Goal: Task Accomplishment & Management: Manage account settings

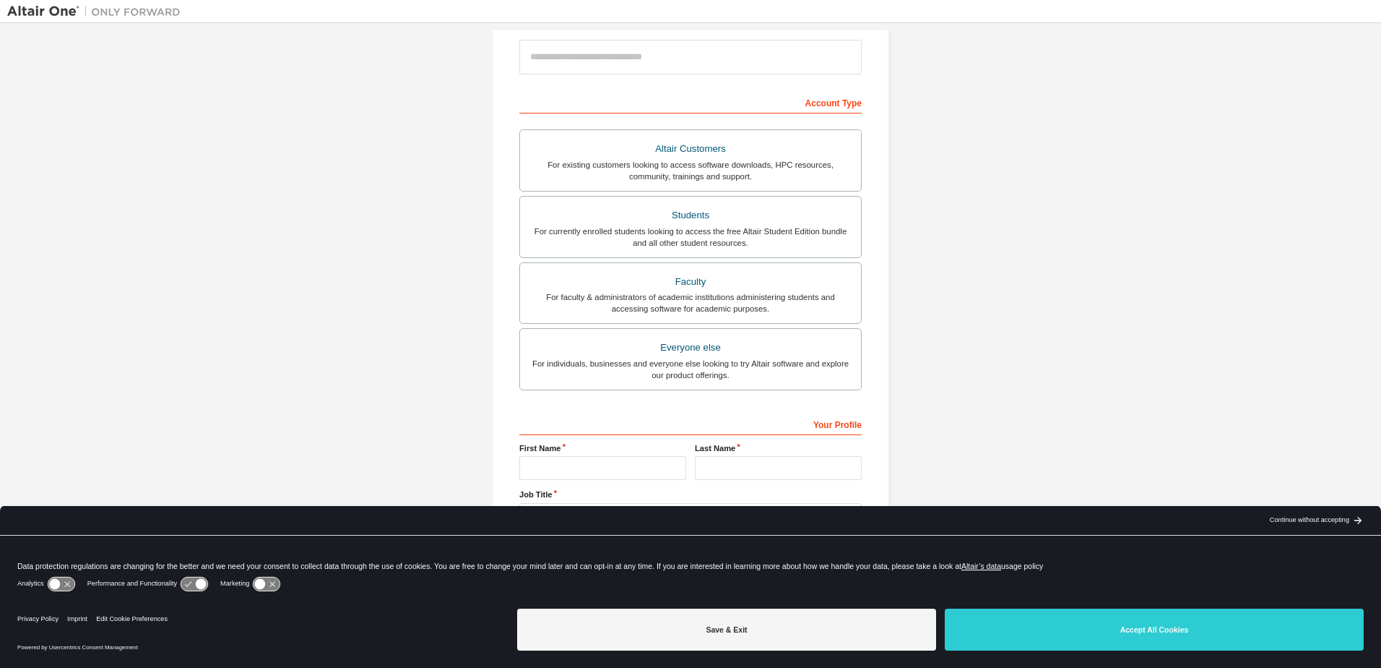
scroll to position [177, 0]
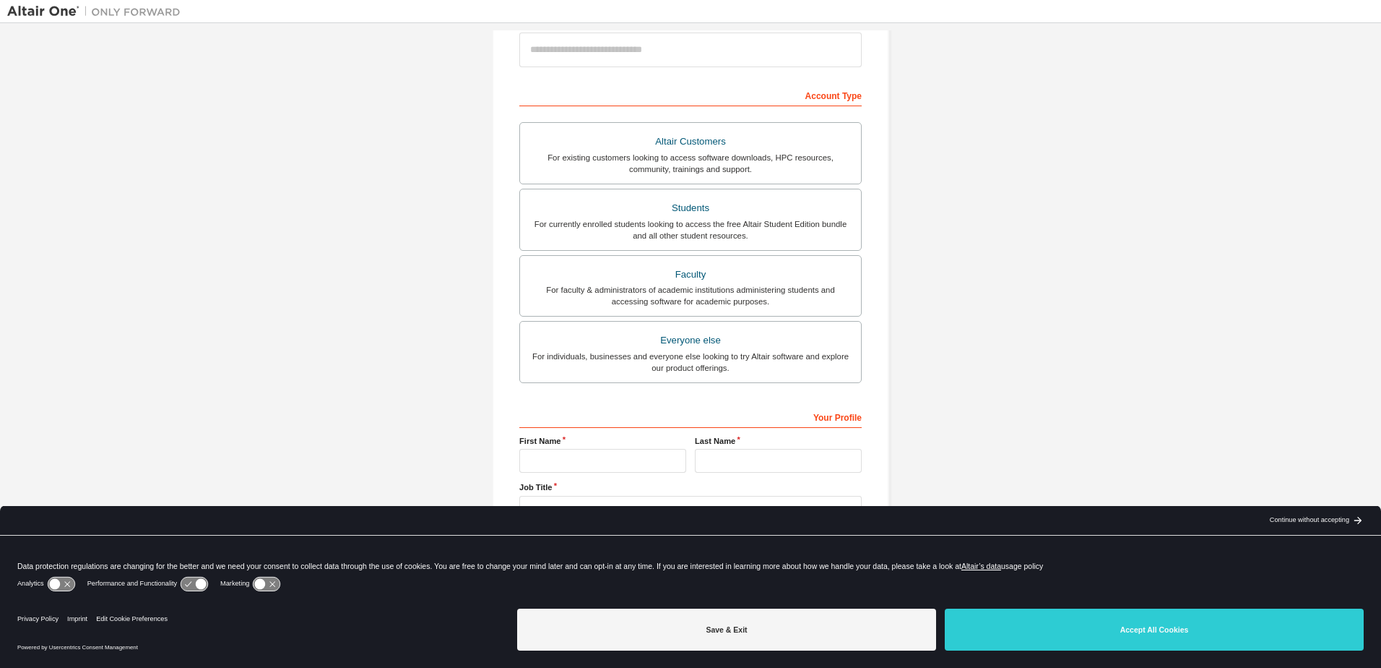
click at [1024, 348] on div "Create an Altair One Account For Free Trials, Licenses, Downloads, Learning & D…" at bounding box center [690, 235] width 1367 height 765
click at [1054, 279] on div "Create an Altair One Account For Free Trials, Licenses, Downloads, Learning & D…" at bounding box center [690, 235] width 1367 height 765
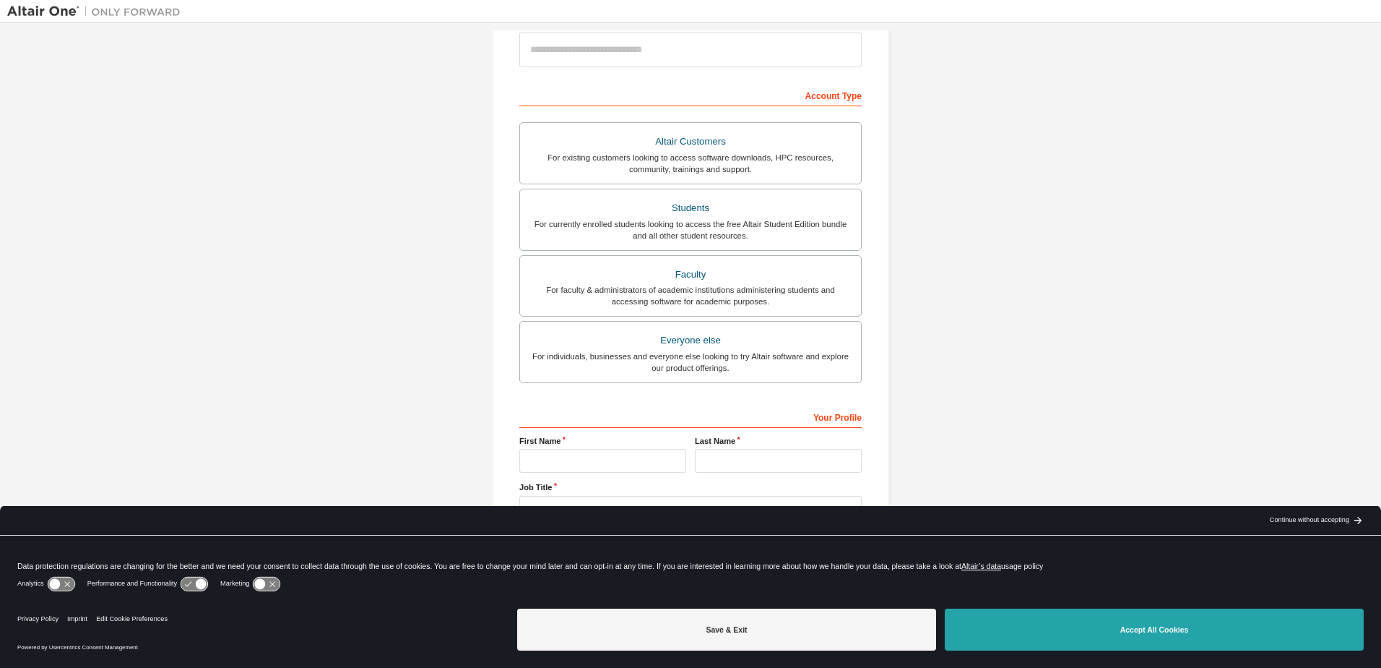
drag, startPoint x: 1213, startPoint y: 628, endPoint x: 1193, endPoint y: 622, distance: 21.0
click at [1212, 626] on button "Accept All Cookies" at bounding box center [1154, 629] width 419 height 42
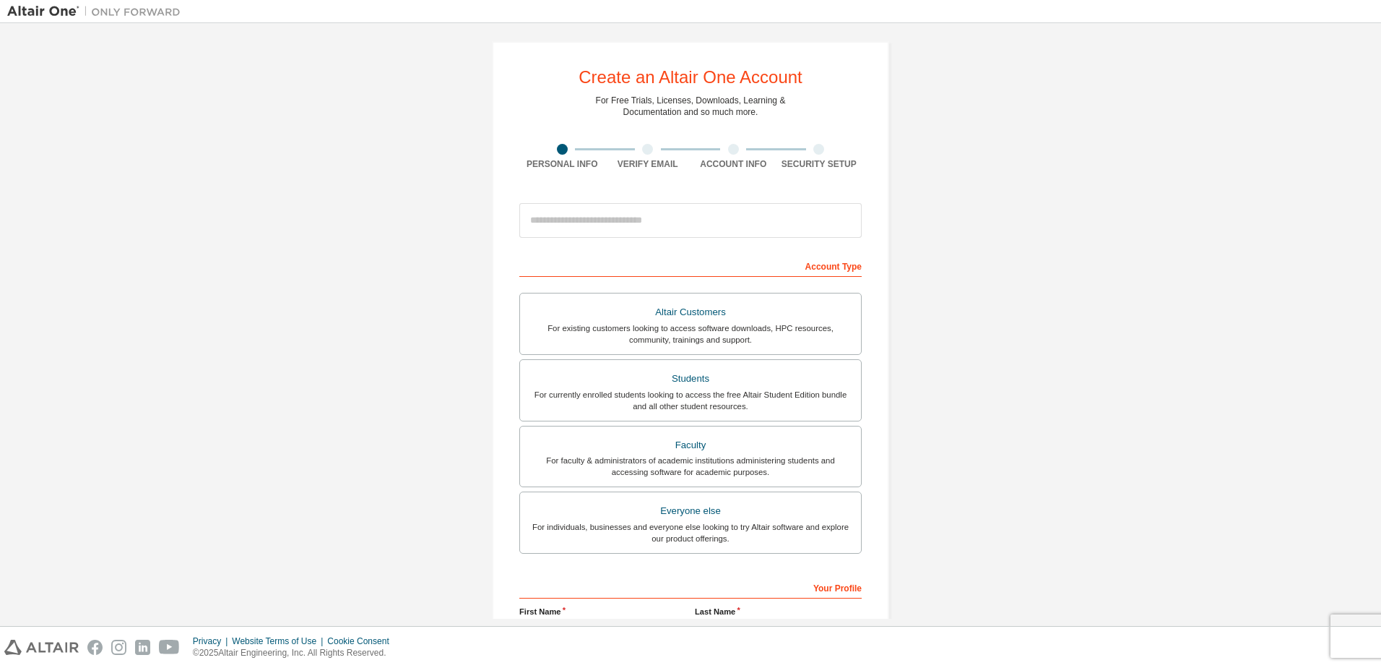
scroll to position [0, 0]
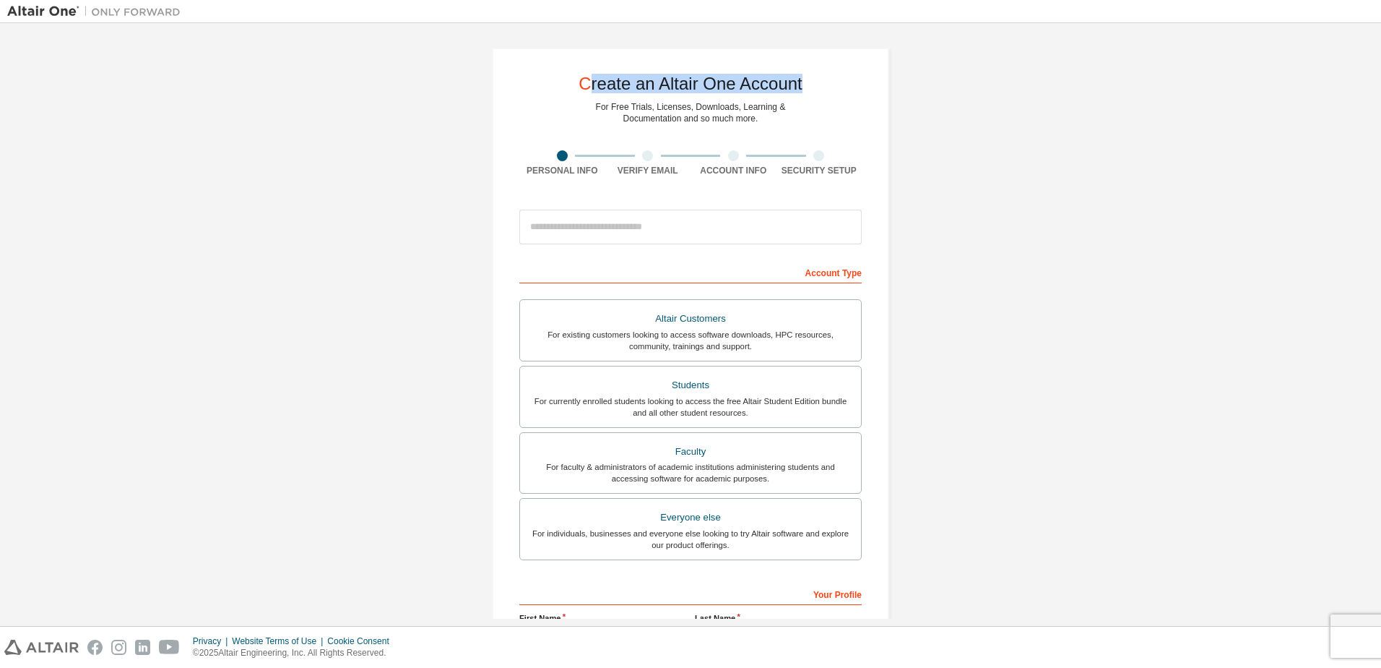
drag, startPoint x: 605, startPoint y: 85, endPoint x: 811, endPoint y: 85, distance: 205.9
click at [811, 85] on div "Create an Altair One Account For Free Trials, Licenses, Downloads, Learning & D…" at bounding box center [690, 413] width 397 height 730
click at [1114, 128] on div "Create an Altair One Account For Free Trials, Licenses, Downloads, Learning & D…" at bounding box center [690, 412] width 1367 height 765
click at [1144, 142] on div "Create an Altair One Account For Free Trials, Licenses, Downloads, Learning & D…" at bounding box center [690, 412] width 1367 height 765
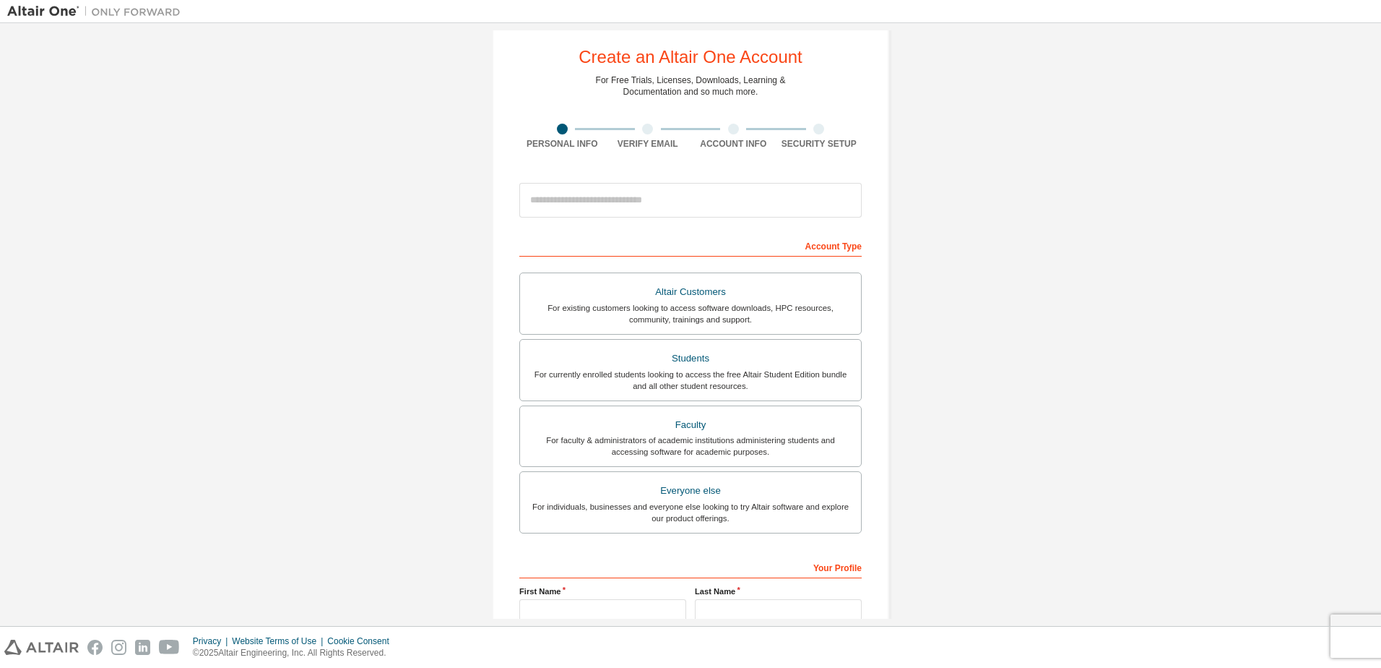
scroll to position [72, 0]
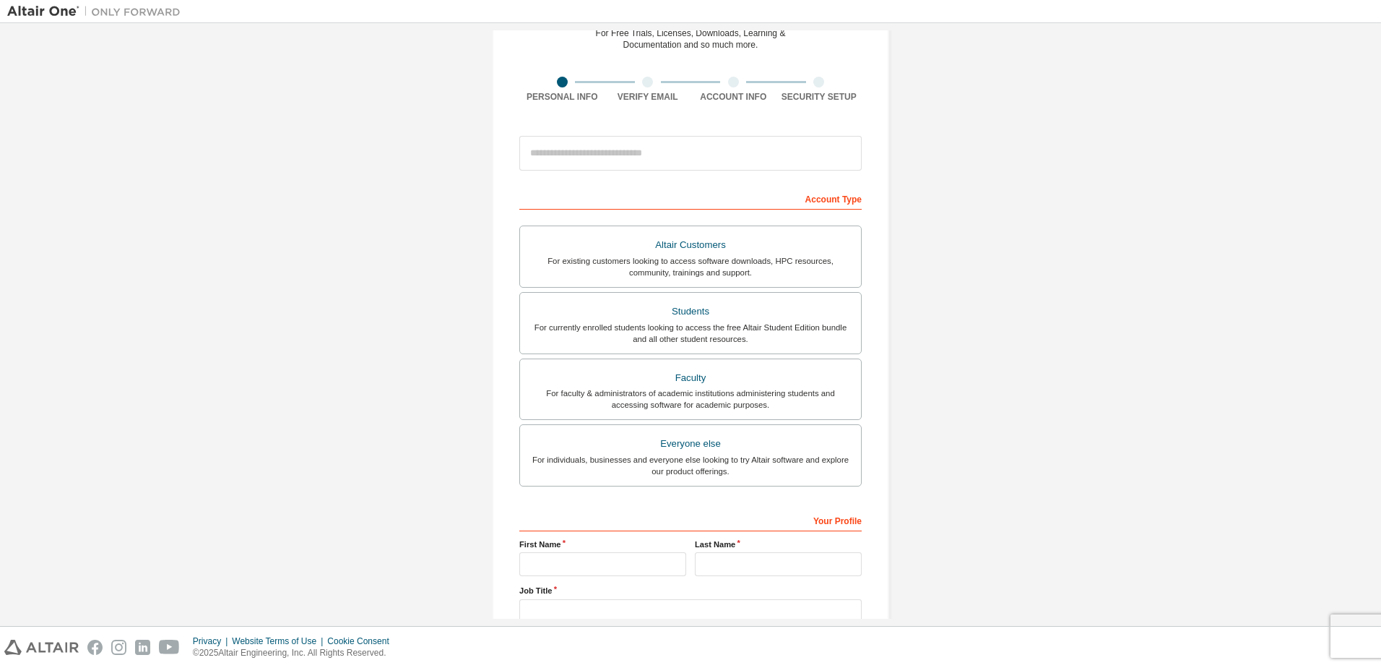
scroll to position [177, 0]
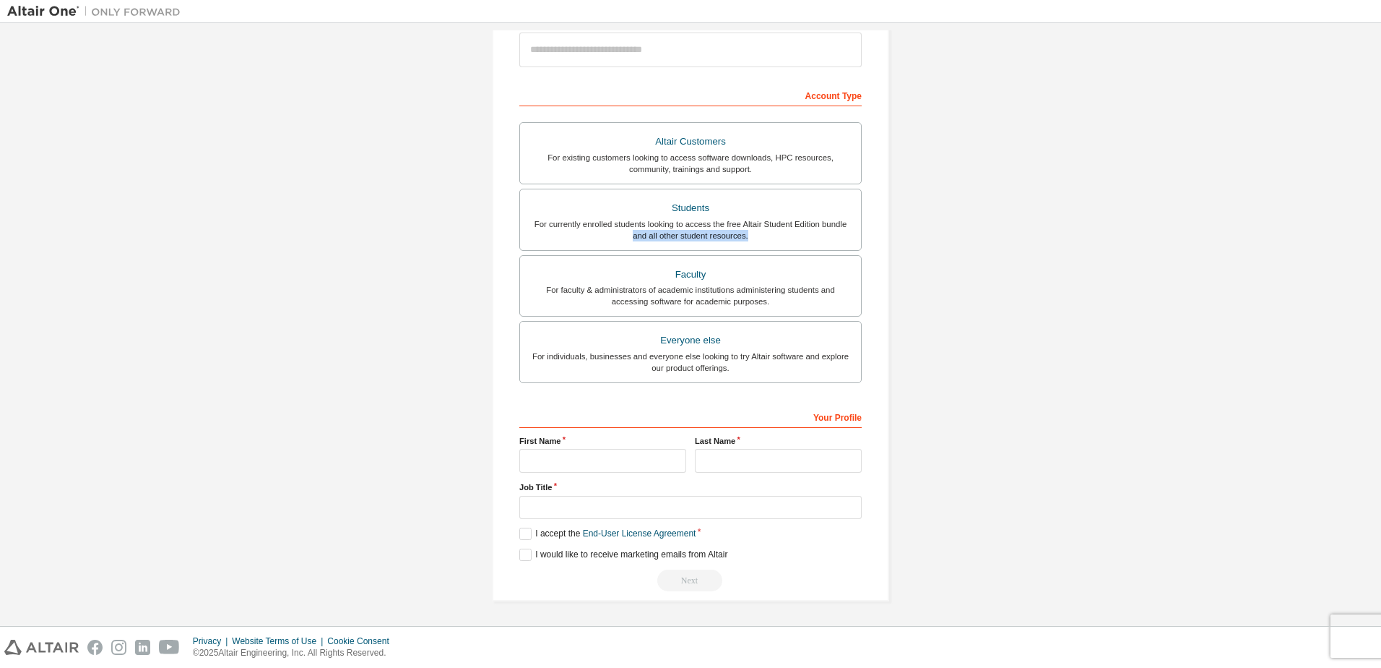
click at [1101, 229] on div "Create an Altair One Account For Free Trials, Licenses, Downloads, Learning & D…" at bounding box center [690, 235] width 1367 height 765
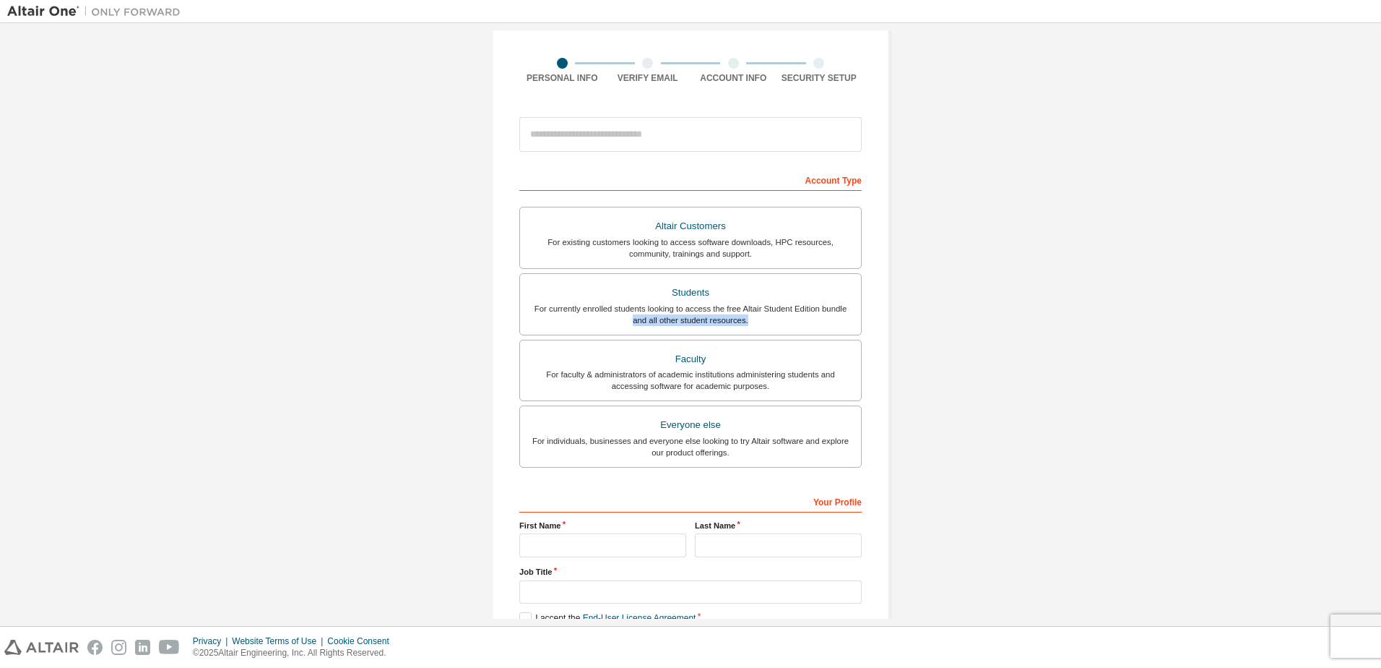
scroll to position [0, 0]
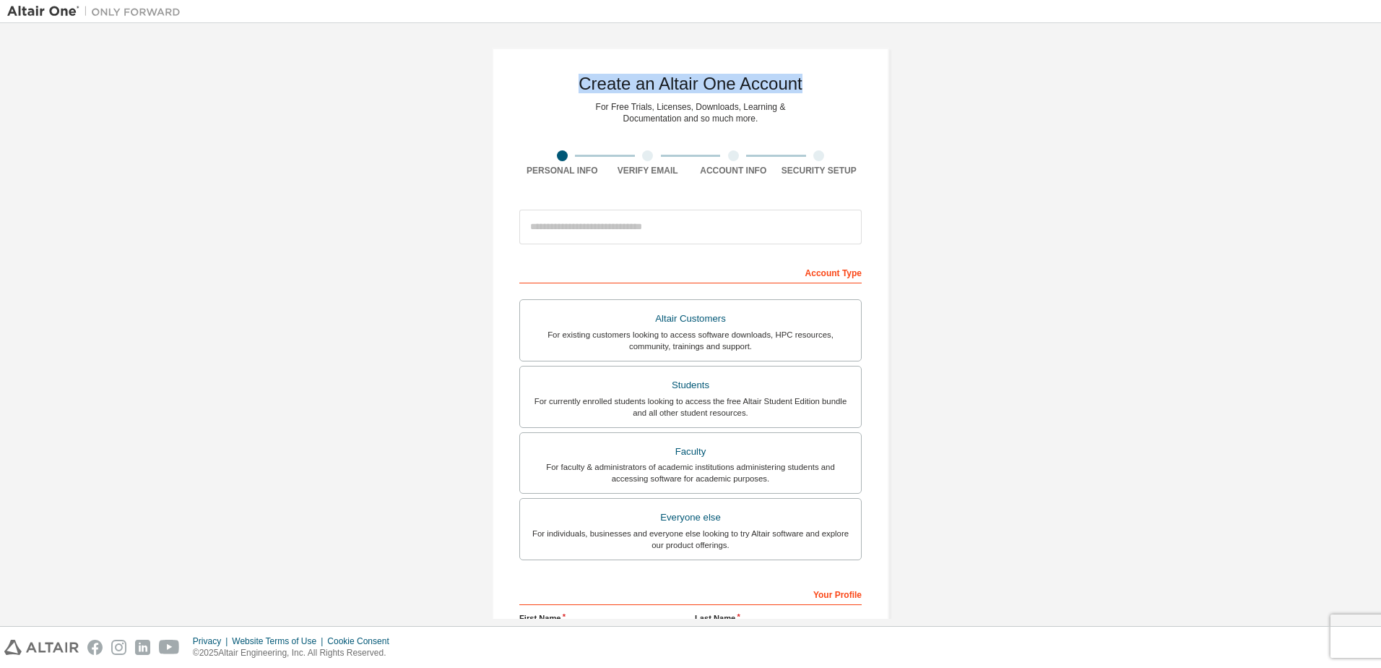
drag, startPoint x: 610, startPoint y: 82, endPoint x: 807, endPoint y: 88, distance: 196.6
click at [807, 88] on div "Create an Altair One Account For Free Trials, Licenses, Downloads, Learning & D…" at bounding box center [690, 413] width 397 height 730
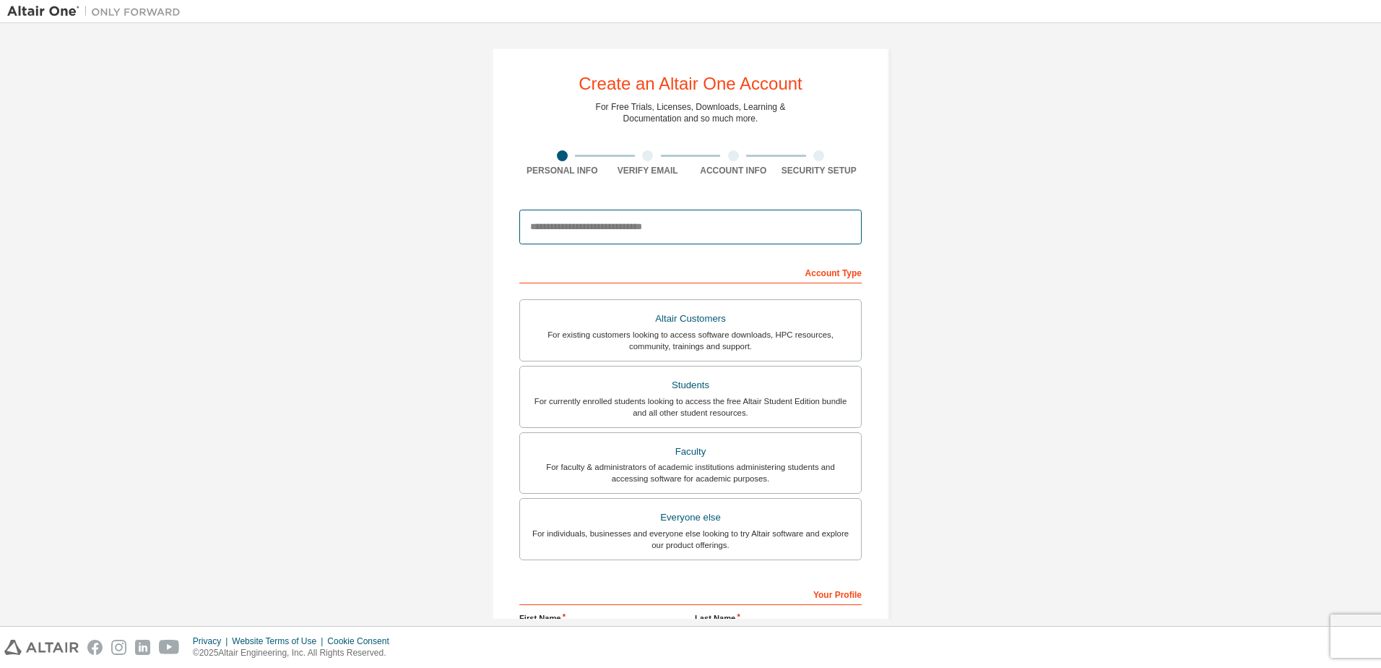
click at [584, 230] on input "email" at bounding box center [690, 227] width 342 height 35
click at [438, 215] on div "Create an Altair One Account For Free Trials, Licenses, Downloads, Learning & D…" at bounding box center [690, 412] width 1367 height 765
click at [641, 163] on div "Verify Email" at bounding box center [648, 163] width 86 height 26
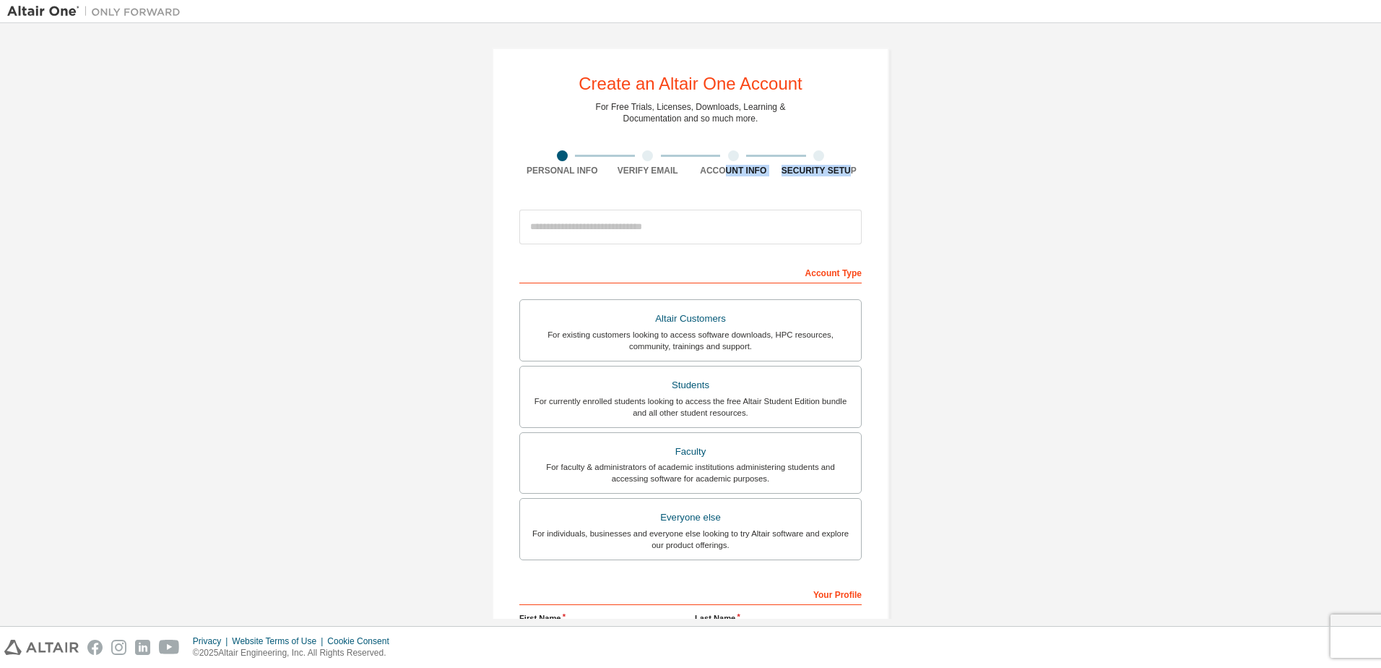
drag, startPoint x: 723, startPoint y: 173, endPoint x: 846, endPoint y: 170, distance: 122.8
click at [846, 170] on div "Personal Info Verify Email Account Info Security Setup" at bounding box center [690, 163] width 342 height 26
drag, startPoint x: 846, startPoint y: 170, endPoint x: 1121, endPoint y: 223, distance: 280.3
click at [1121, 223] on div "Create an Altair One Account For Free Trials, Licenses, Downloads, Learning & D…" at bounding box center [690, 412] width 1367 height 765
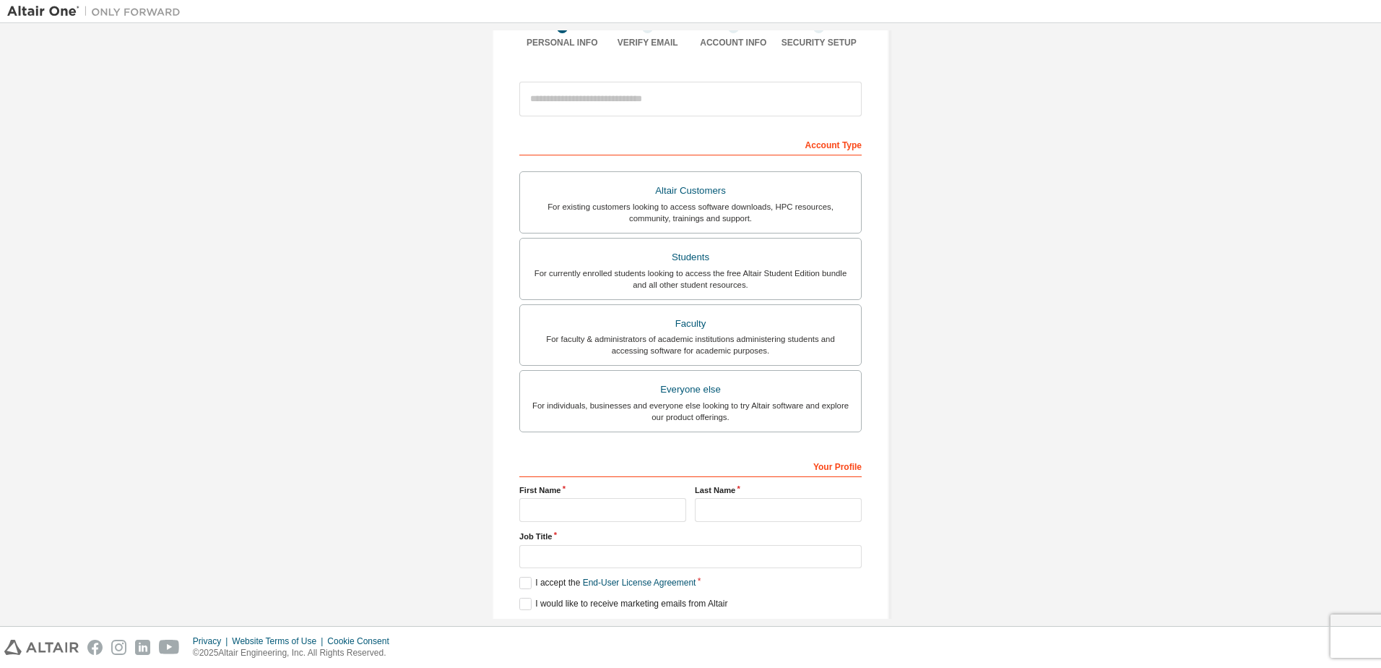
scroll to position [177, 0]
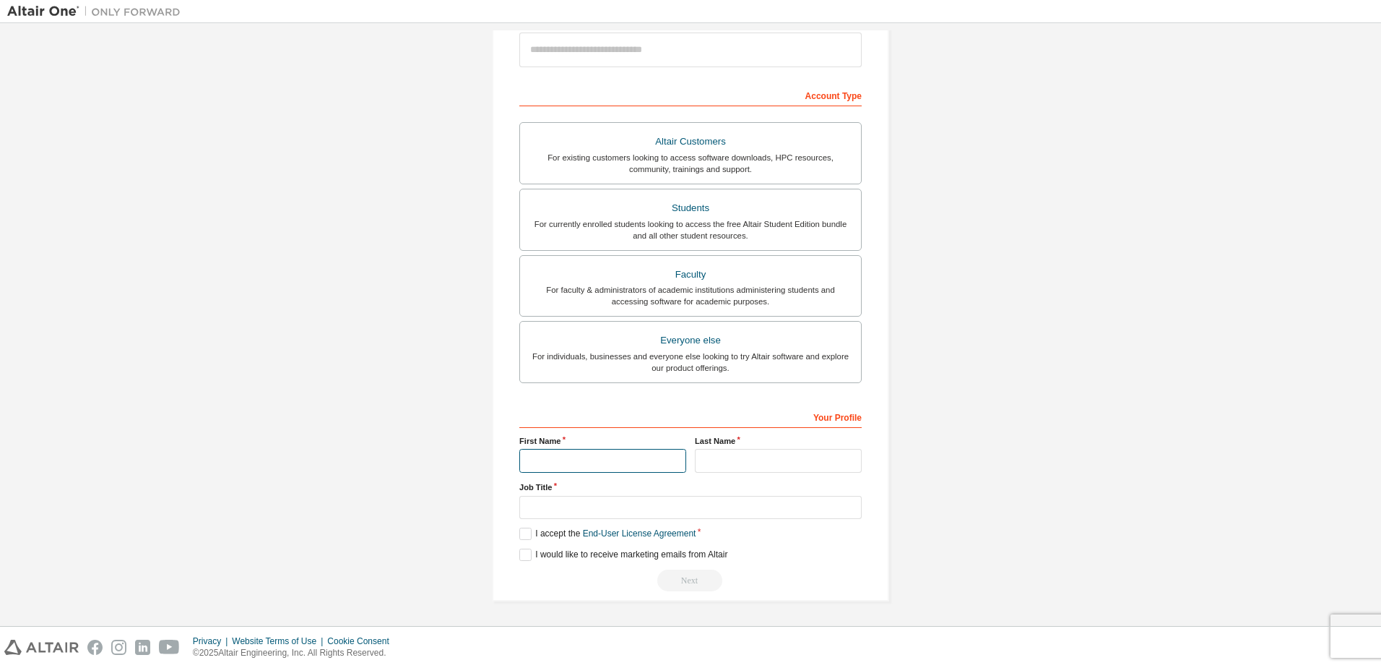
click at [540, 459] on input "text" at bounding box center [602, 461] width 167 height 24
type input "********"
type input "**********"
type input "*****"
type input "******"
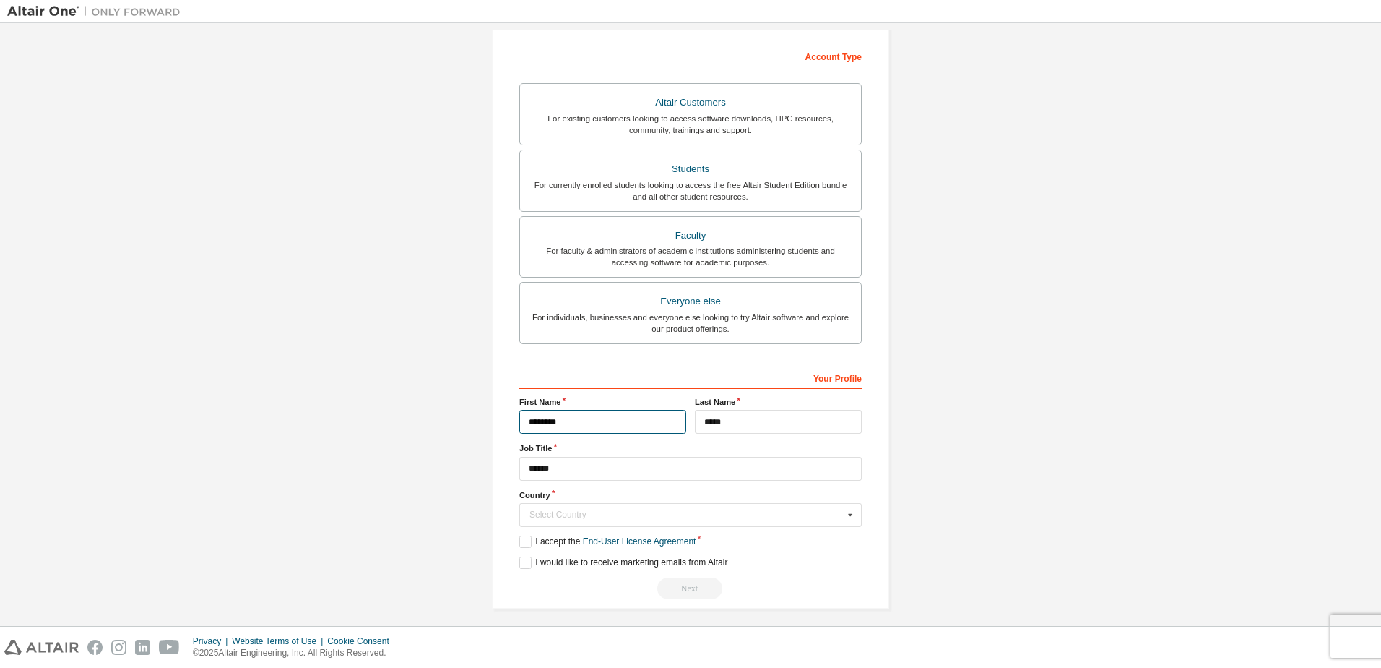
scroll to position [269, 0]
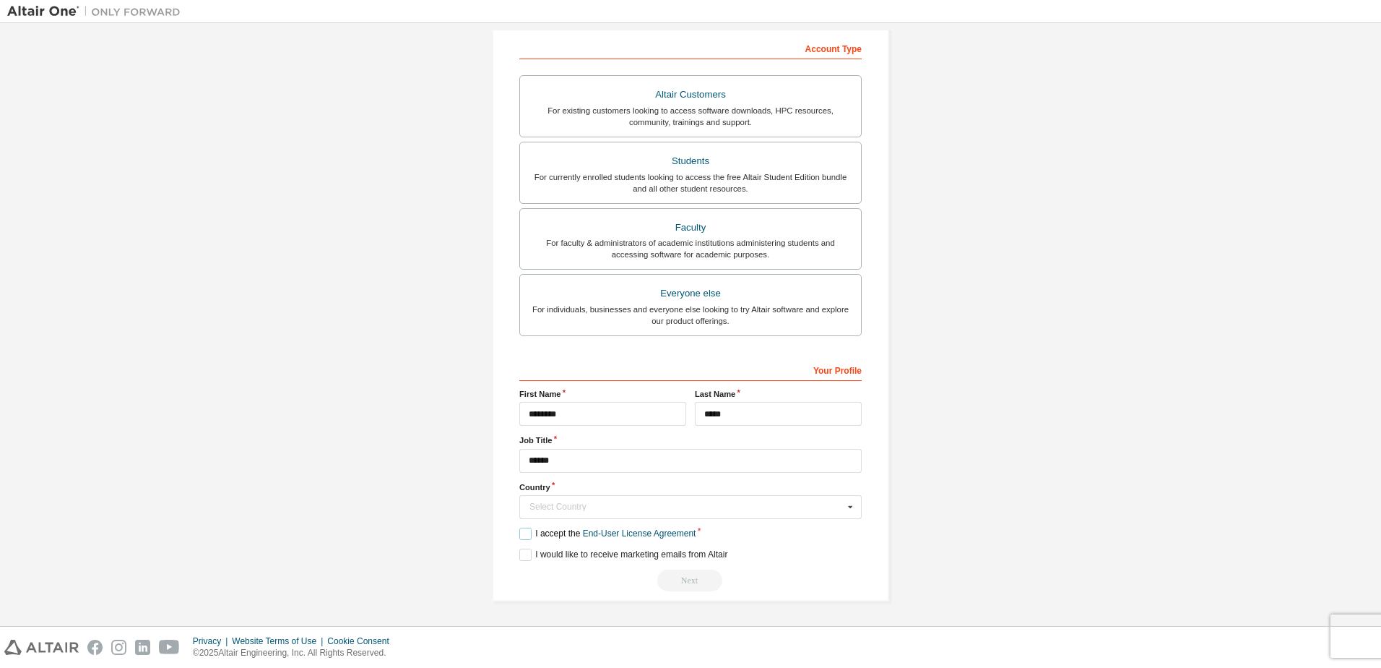
click at [522, 536] on label "I accept the End-User License Agreement" at bounding box center [607, 533] width 176 height 12
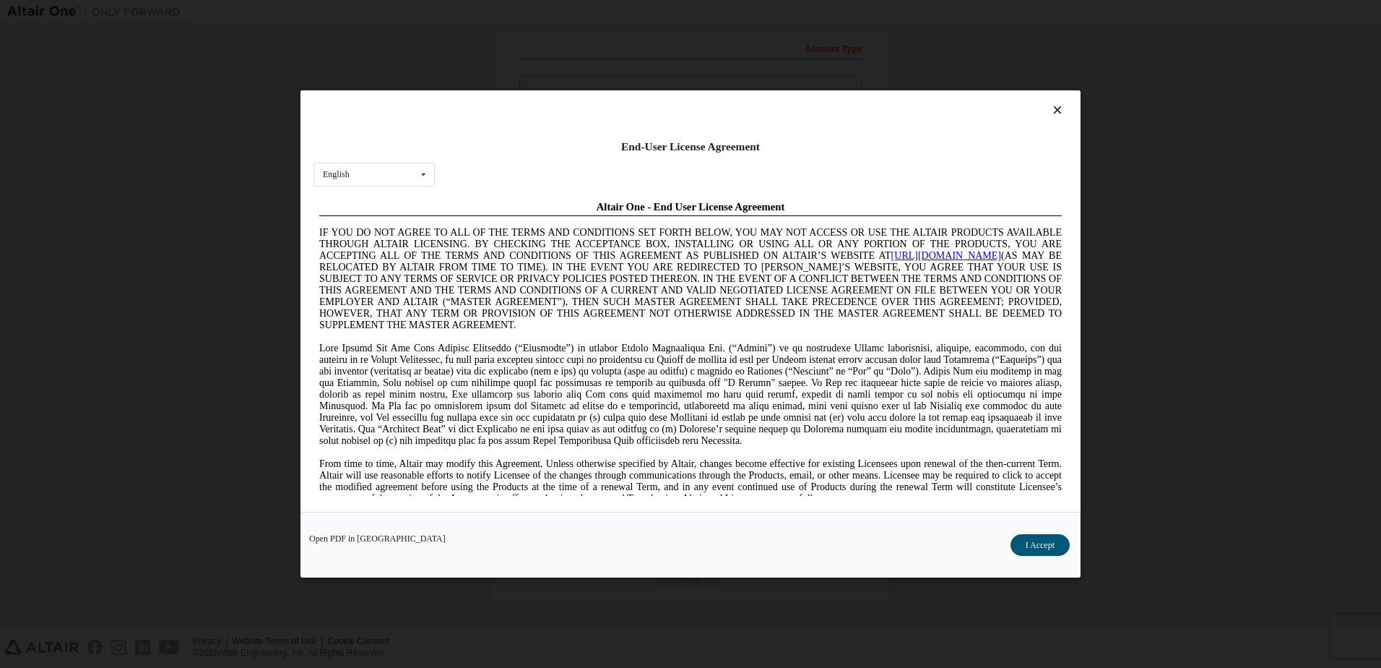
scroll to position [0, 0]
click at [1051, 549] on button "I Accept" at bounding box center [1040, 545] width 59 height 22
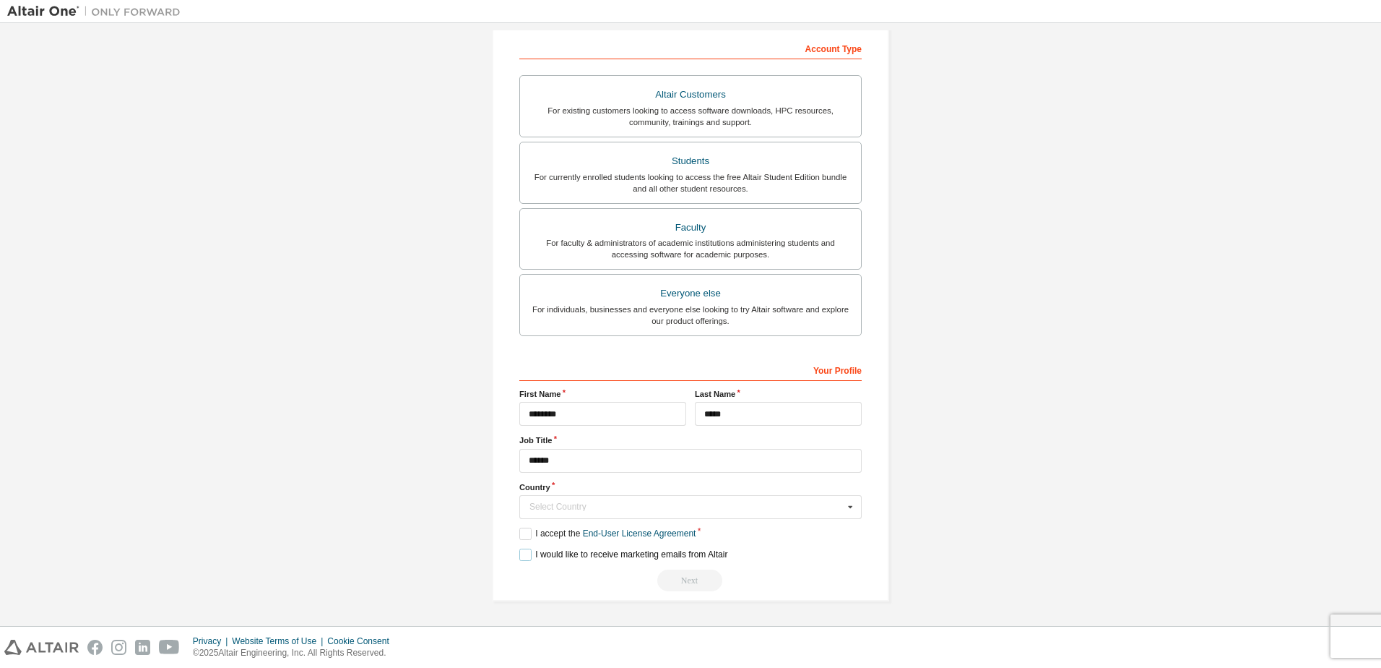
click at [522, 558] on label "I would like to receive marketing emails from Altair" at bounding box center [623, 554] width 208 height 12
click at [853, 504] on icon at bounding box center [851, 507] width 18 height 22
click at [1071, 410] on div "**********" at bounding box center [690, 190] width 1367 height 858
click at [1049, 411] on div "**********" at bounding box center [690, 190] width 1367 height 858
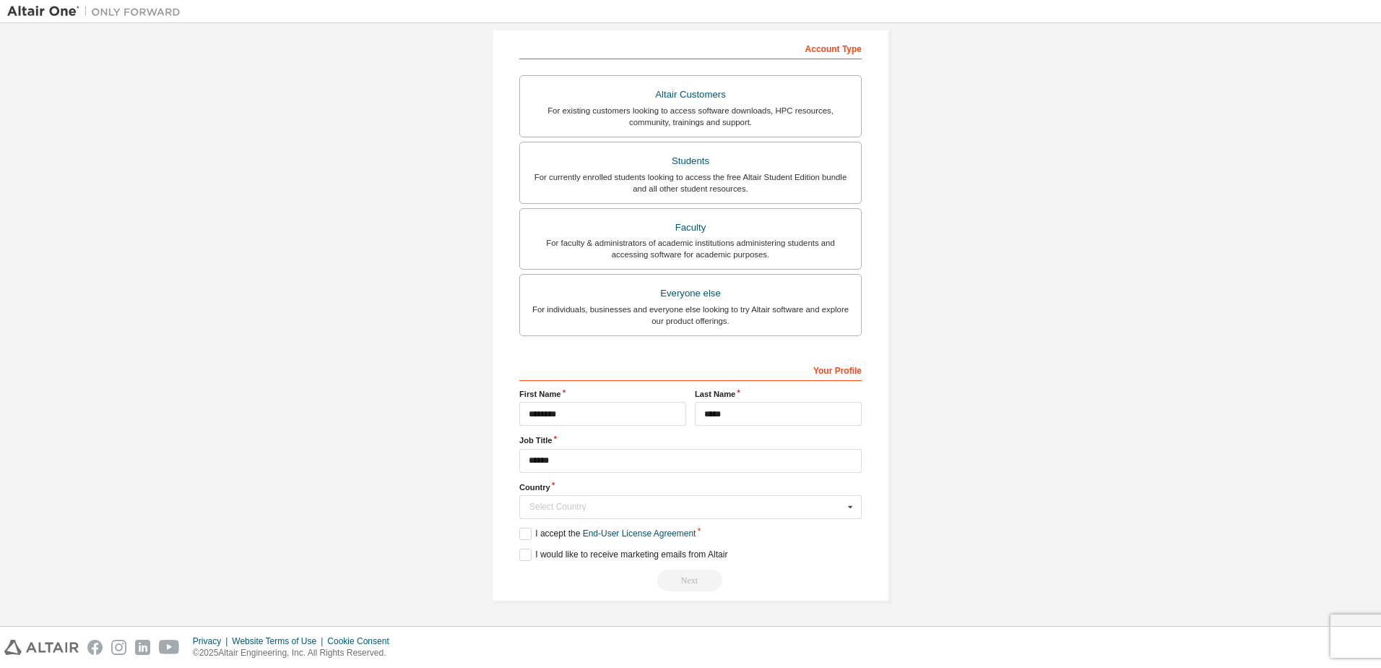
click at [194, 134] on div "**********" at bounding box center [690, 190] width 1367 height 858
click at [1098, 272] on div "**********" at bounding box center [690, 190] width 1367 height 858
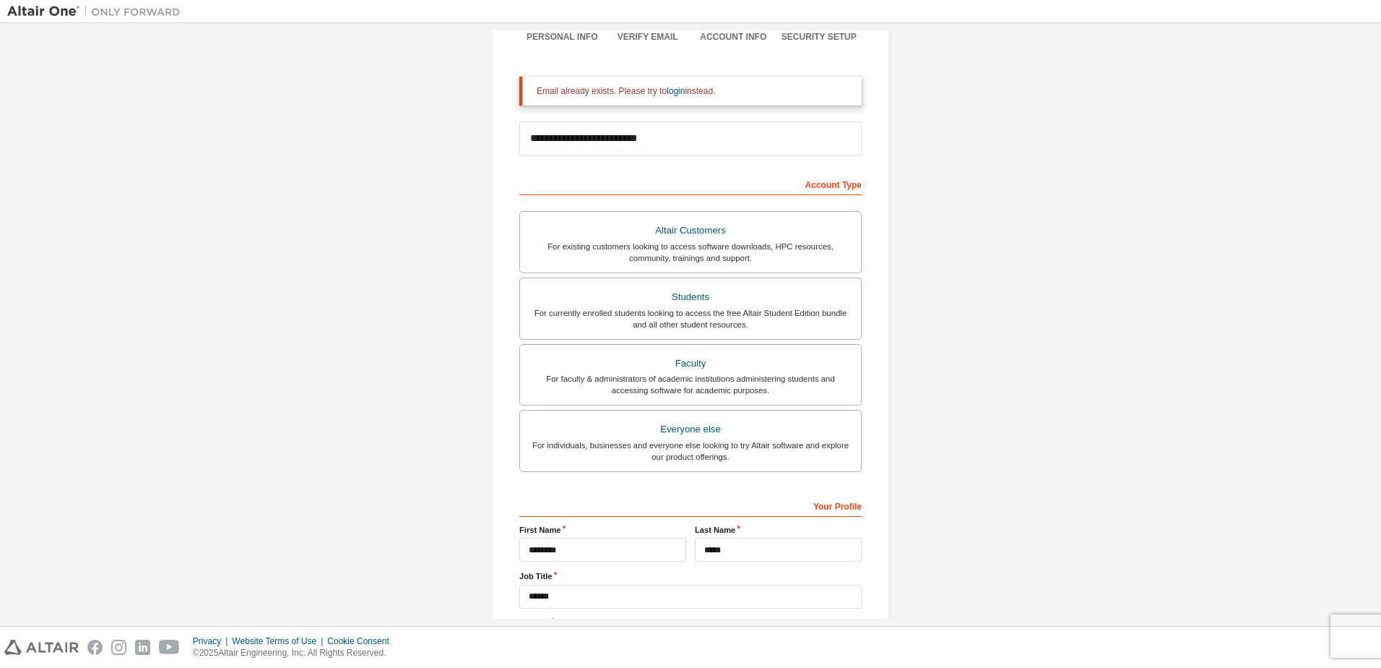
scroll to position [0, 0]
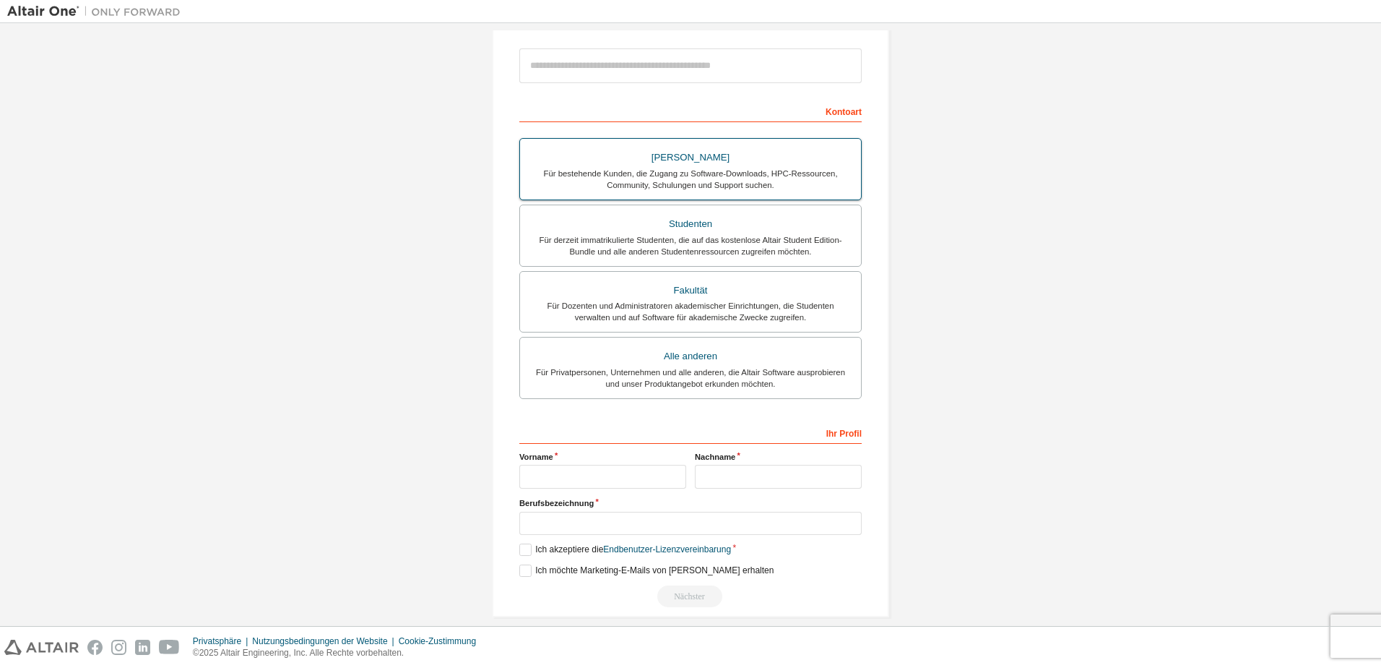
scroll to position [189, 0]
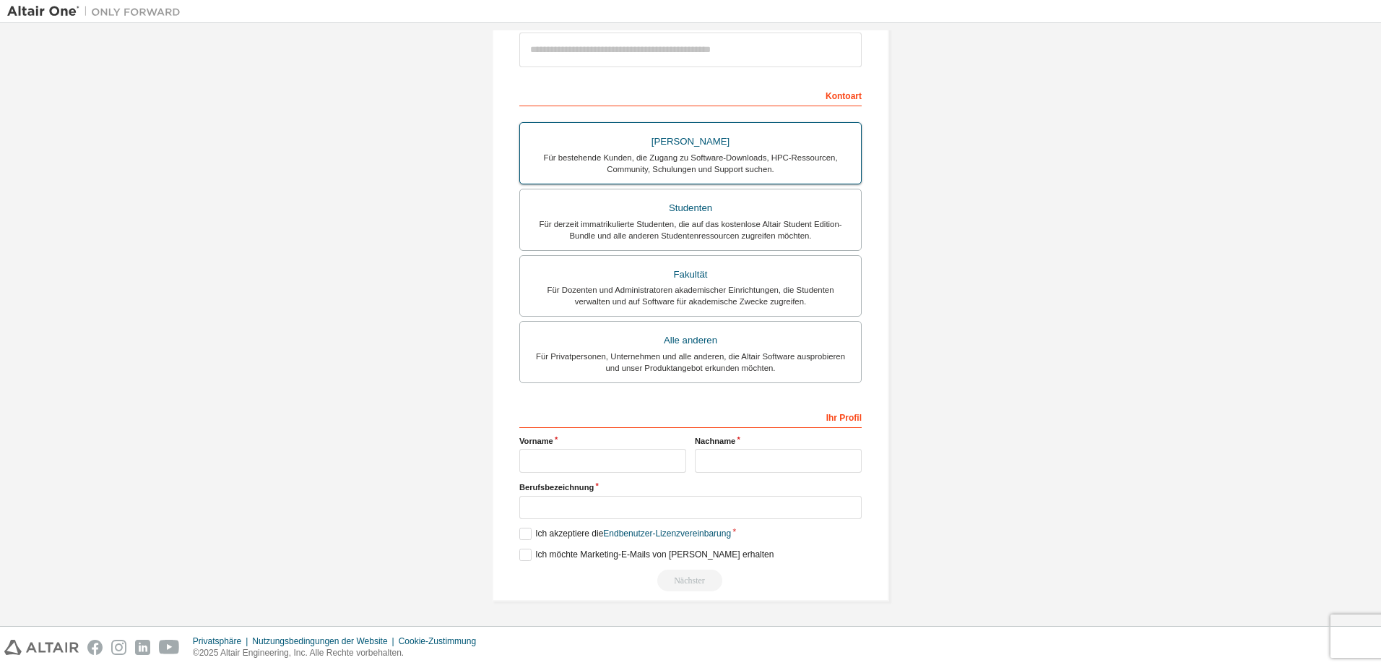
click at [730, 160] on div "Für bestehende Kunden, die Zugang zu Software-Downloads, HPC-Ressourcen, Commun…" at bounding box center [691, 163] width 324 height 23
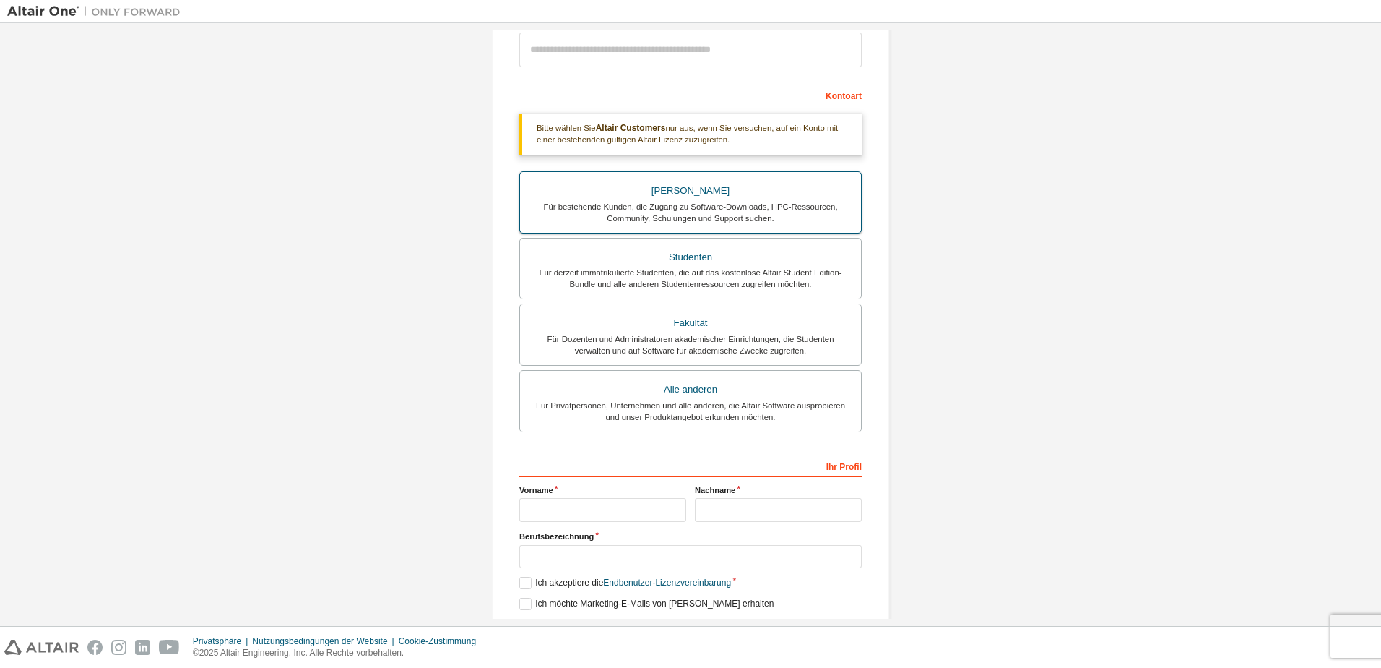
click at [710, 201] on div "Für bestehende Kunden, die Zugang zu Software-Downloads, HPC-Ressourcen, Commun…" at bounding box center [691, 212] width 324 height 23
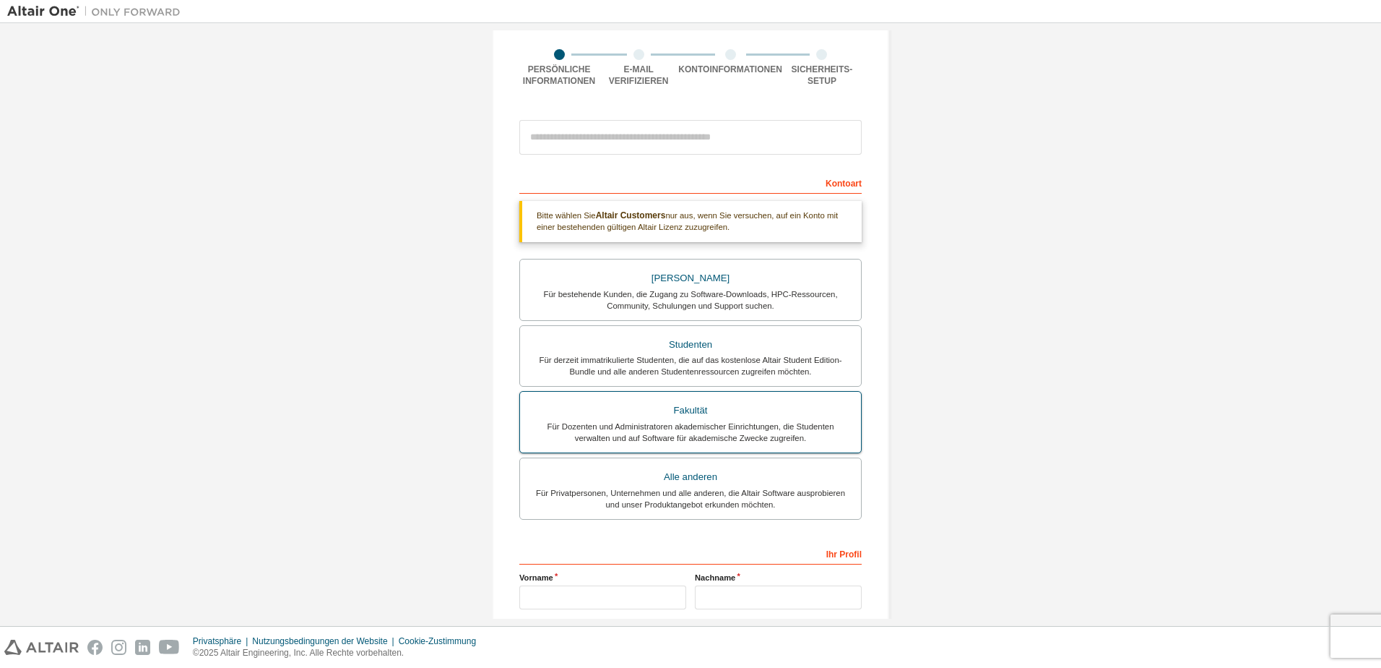
scroll to position [0, 0]
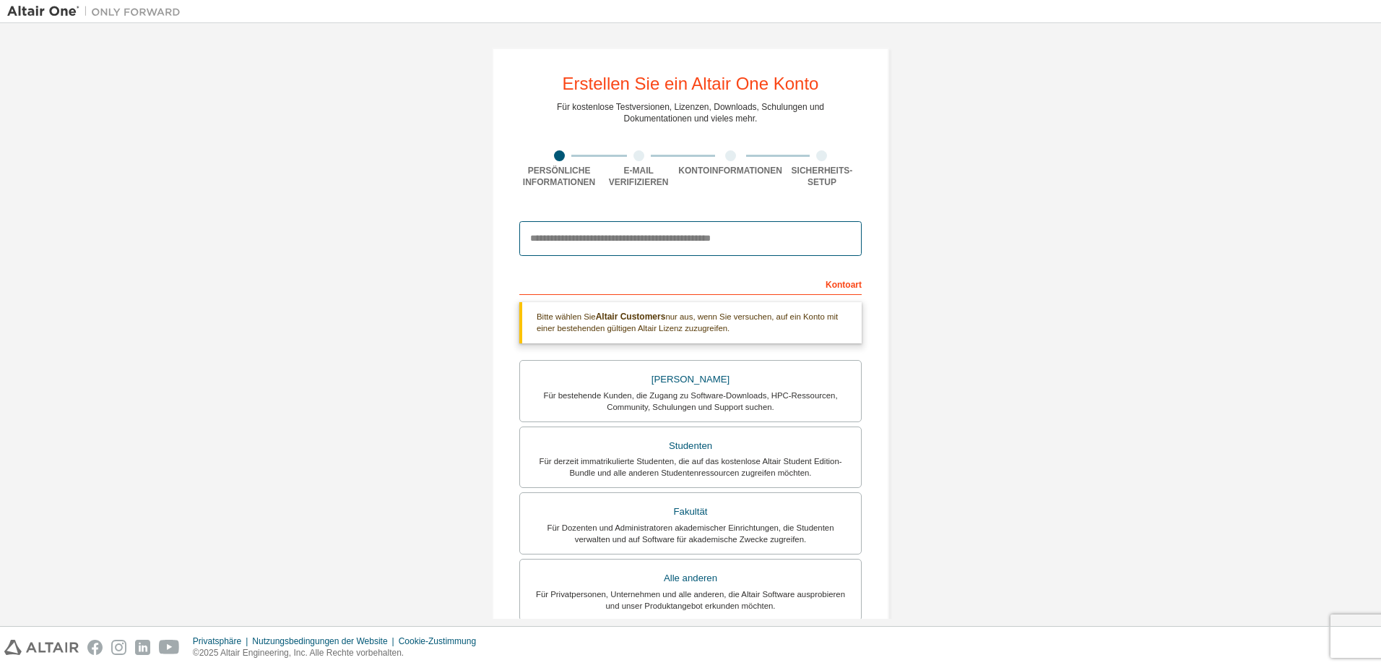
click at [643, 233] on input "email" at bounding box center [690, 238] width 342 height 35
type input "**********"
type input "********"
type input "*****"
type input "******"
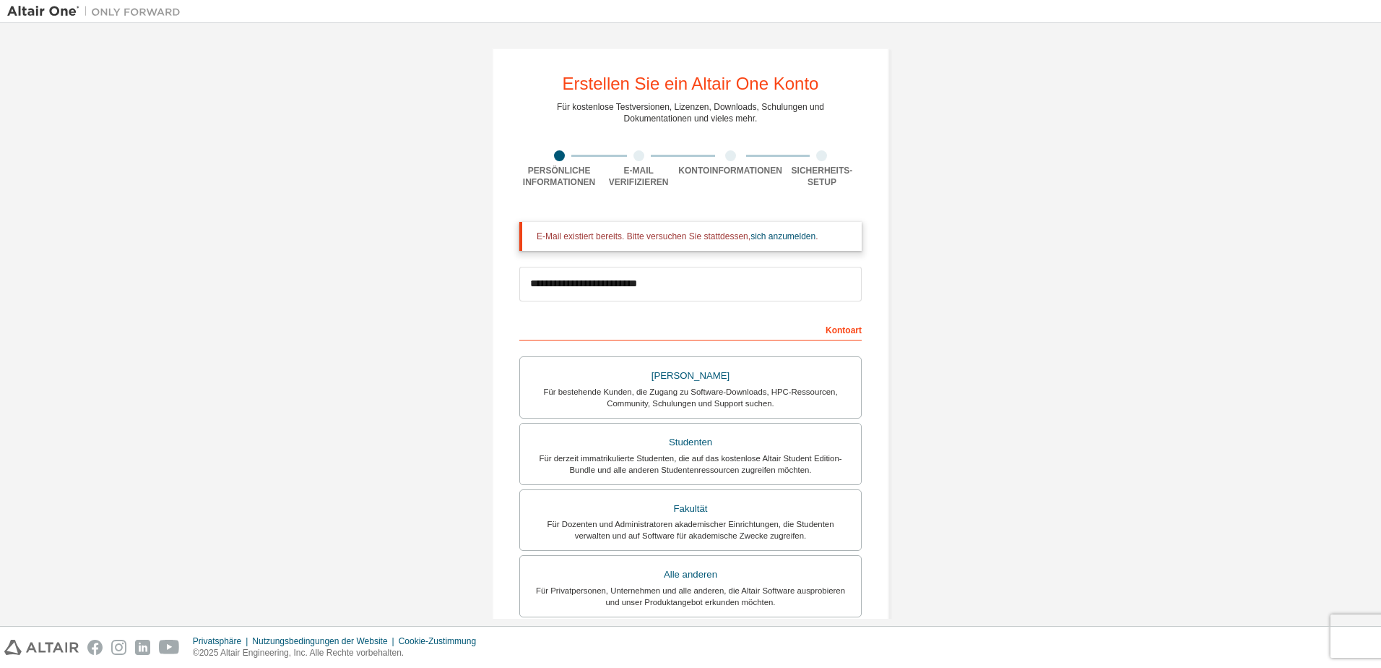
click at [645, 82] on div "Erstellen Sie ein Altair One Konto" at bounding box center [691, 83] width 256 height 17
drag, startPoint x: 645, startPoint y: 82, endPoint x: 1136, endPoint y: 157, distance: 496.3
click at [1139, 156] on div "**********" at bounding box center [690, 464] width 1367 height 869
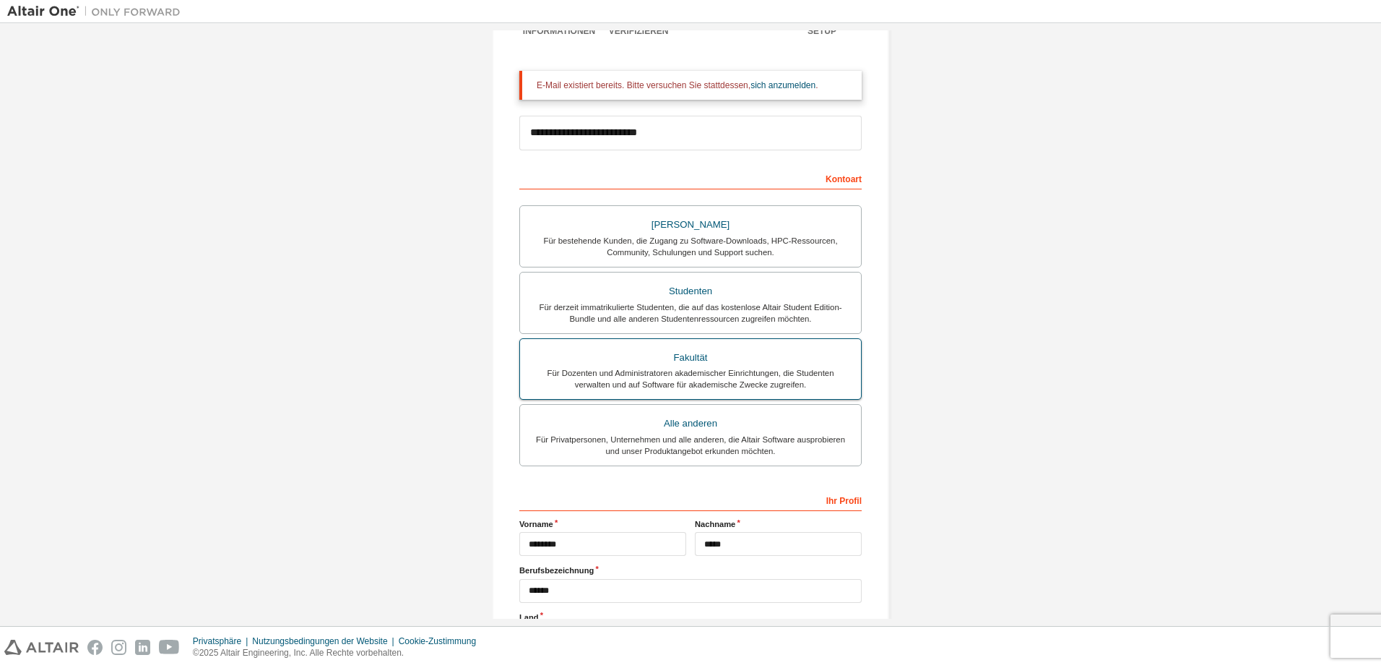
scroll to position [281, 0]
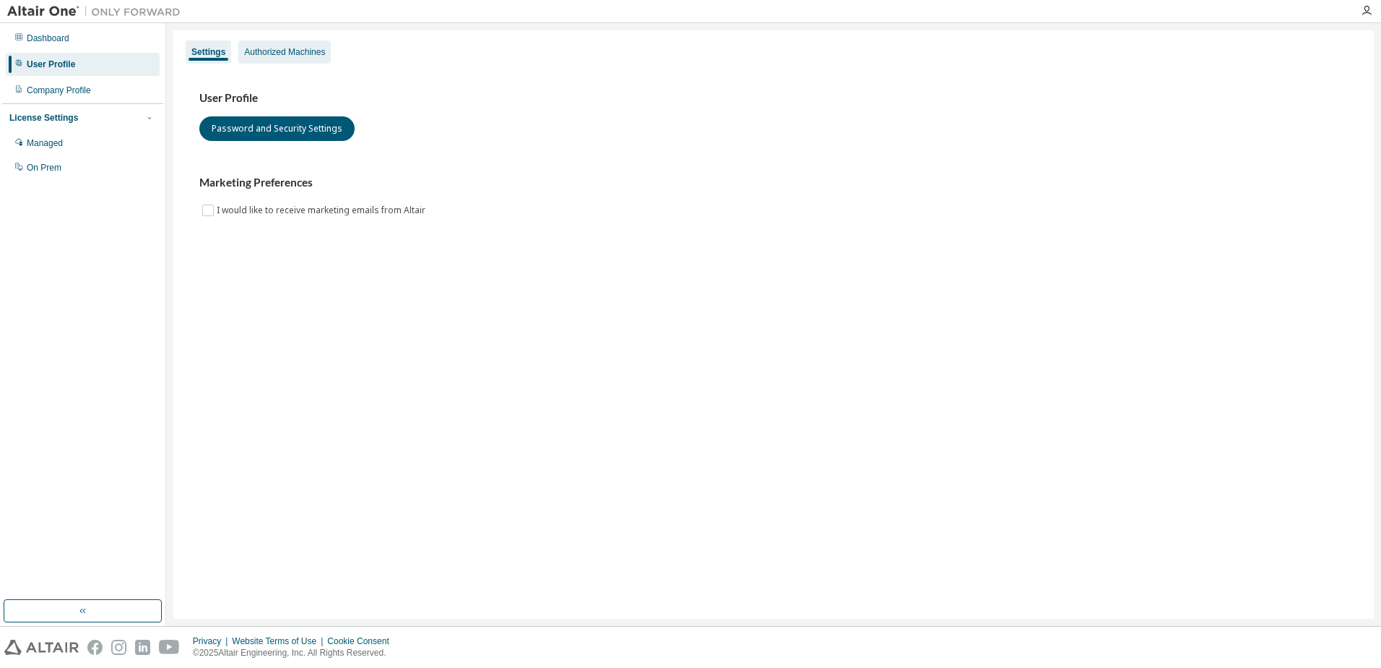
click at [301, 54] on div "Authorized Machines" at bounding box center [284, 52] width 81 height 12
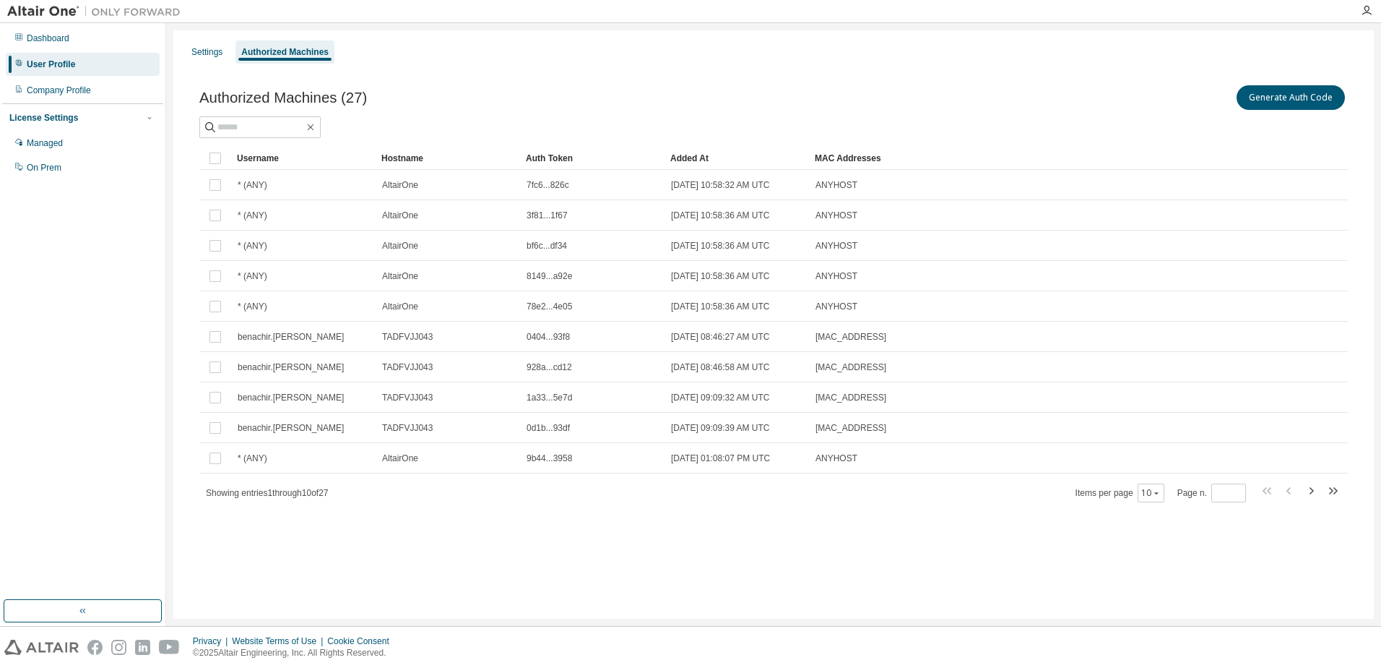
click at [329, 491] on span "Showing entries 1 through 10 of 27" at bounding box center [267, 493] width 123 height 10
drag, startPoint x: 329, startPoint y: 491, endPoint x: 520, endPoint y: 536, distance: 196.8
click at [520, 536] on div "Authorized Machines (27) Generate Auth Code Clear Load Save Save As Field Opera…" at bounding box center [773, 302] width 1183 height 475
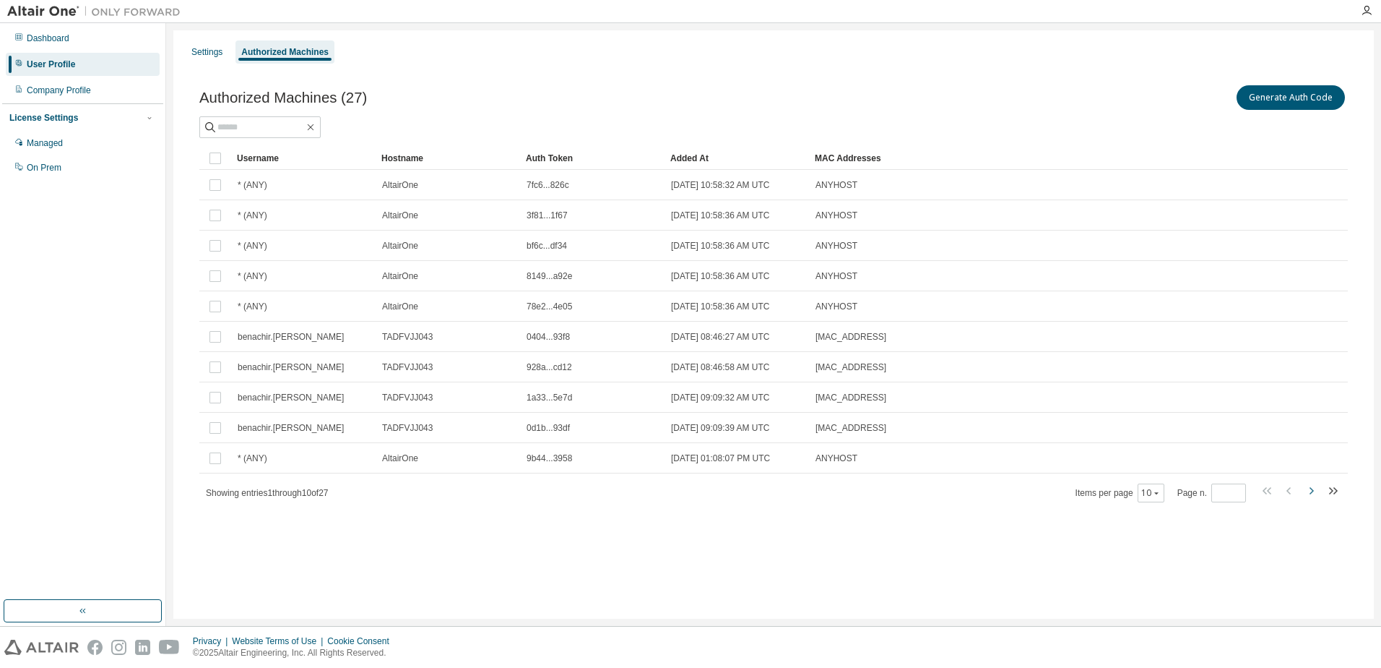
click at [1313, 493] on icon "button" at bounding box center [1311, 490] width 17 height 17
click at [1311, 490] on icon "button" at bounding box center [1311, 490] width 17 height 17
type input "*"
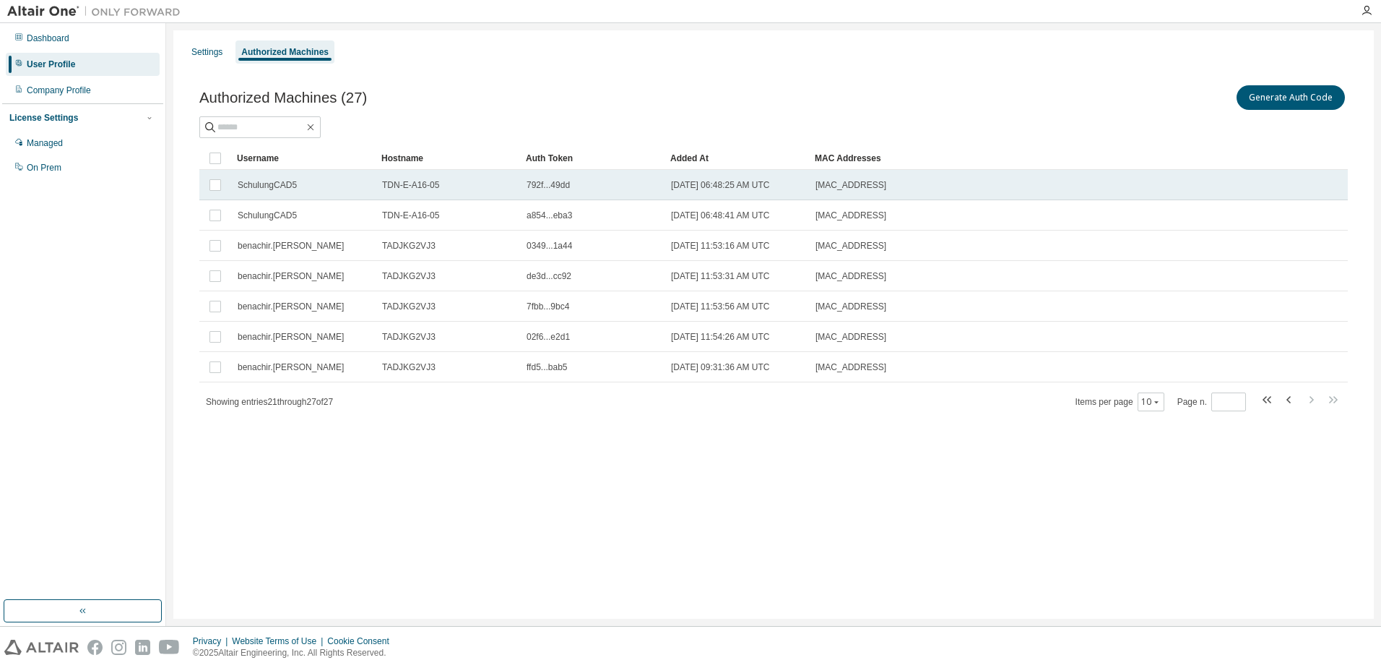
click at [262, 187] on span "SchulungCAD5" at bounding box center [267, 185] width 59 height 12
click at [262, 181] on span "SchulungCAD5" at bounding box center [267, 185] width 59 height 12
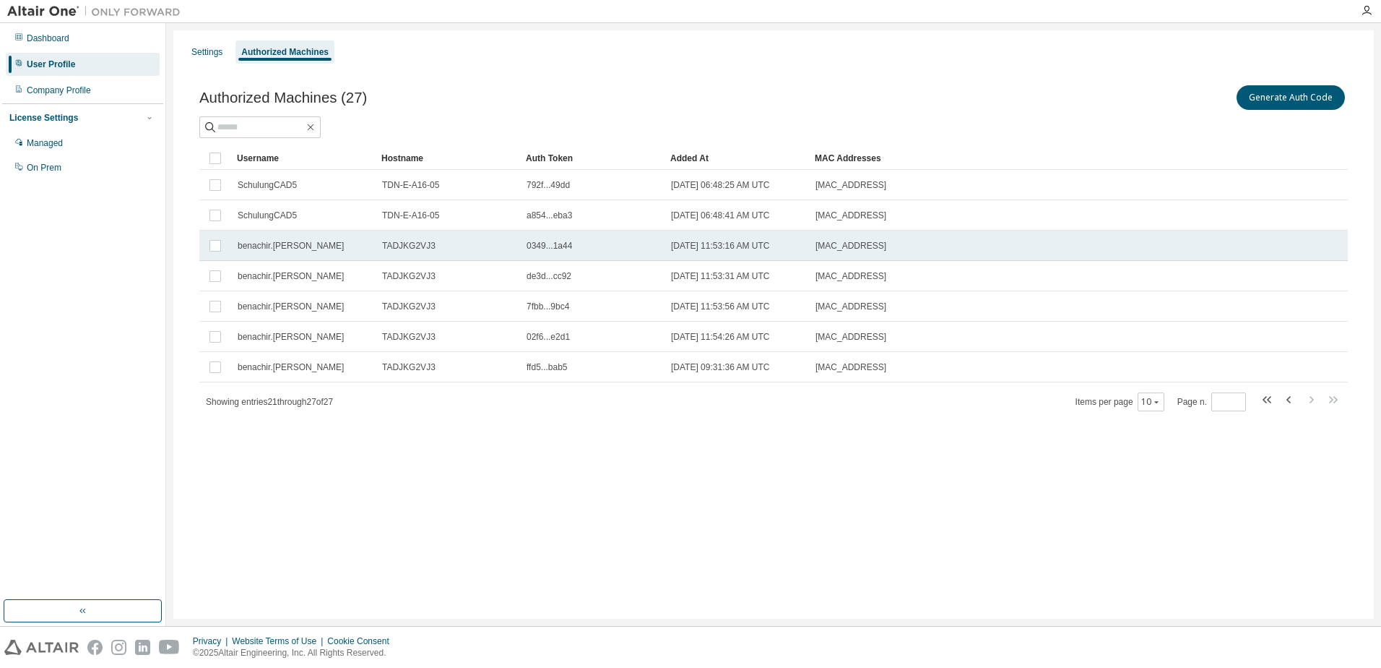
click at [558, 247] on span "0349...1a44" at bounding box center [550, 246] width 46 height 12
click at [557, 246] on span "0349...1a44" at bounding box center [550, 246] width 46 height 12
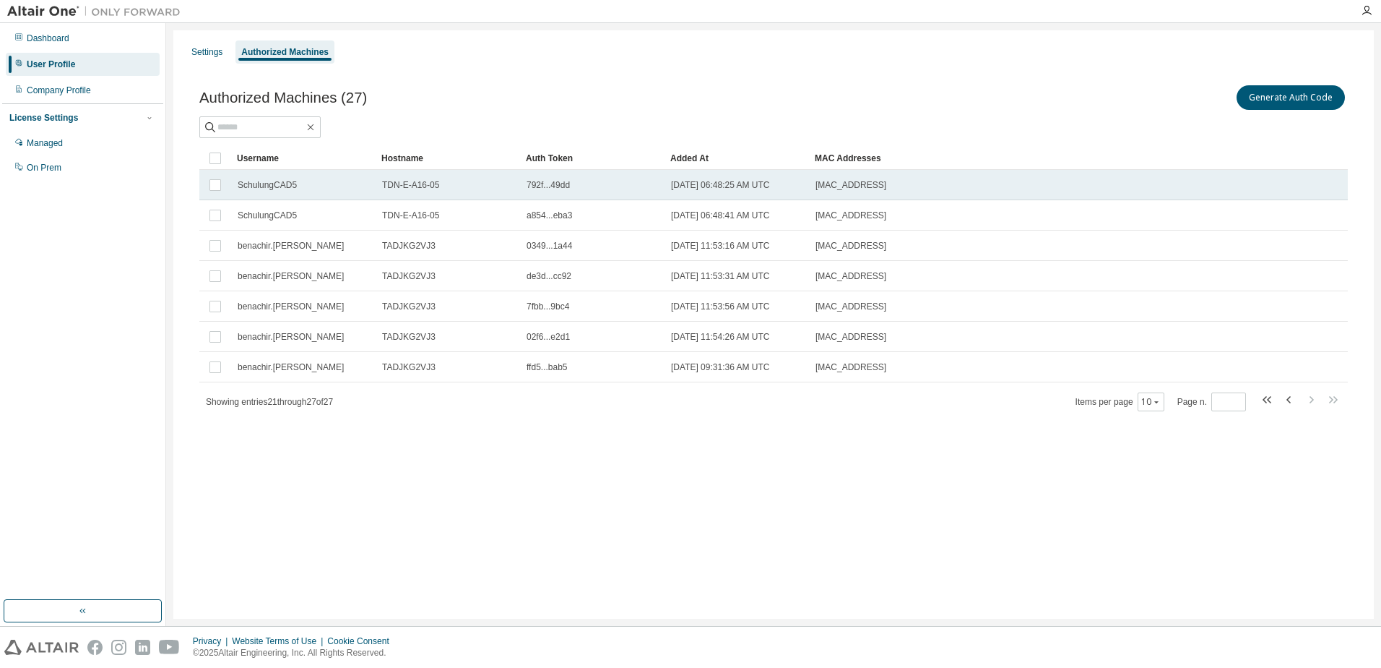
click at [252, 185] on span "SchulungCAD5" at bounding box center [267, 185] width 59 height 12
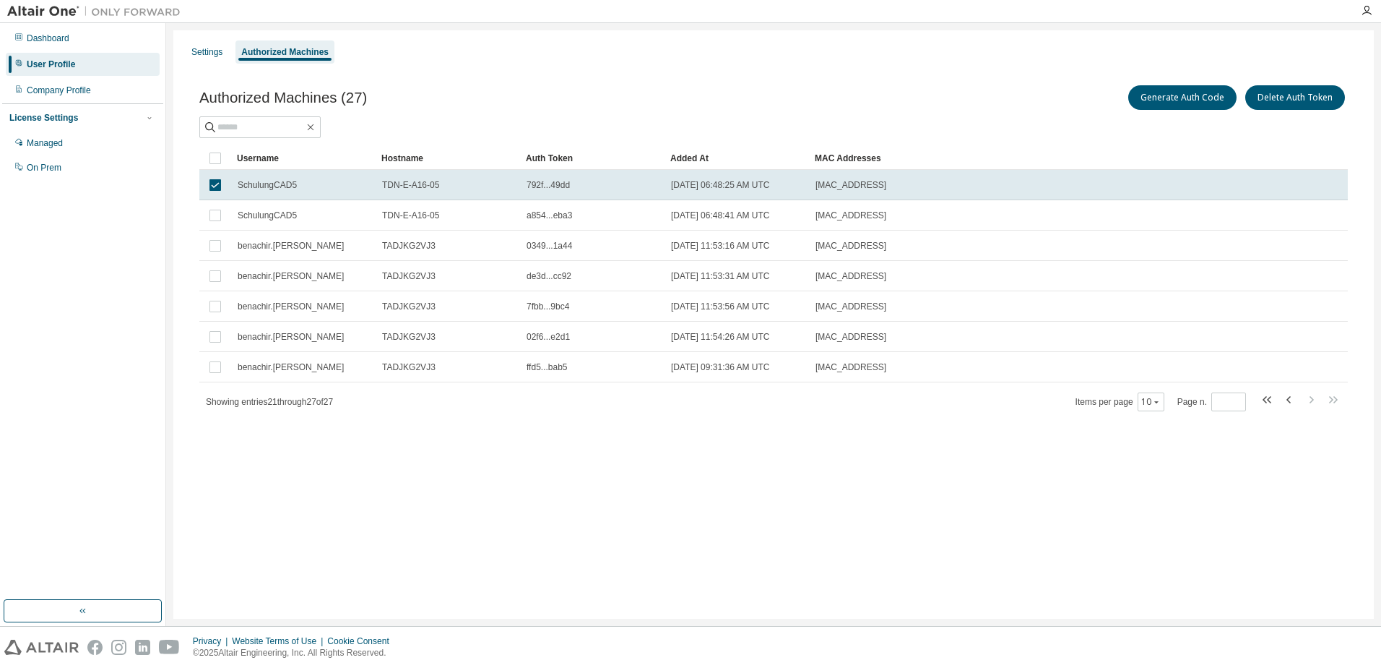
click at [791, 80] on div "Authorized Machines (27) Generate Auth Code Delete Auth Token Clear Load Save S…" at bounding box center [773, 257] width 1183 height 384
click at [64, 63] on div "User Profile" at bounding box center [51, 65] width 48 height 12
click at [75, 93] on div "Company Profile" at bounding box center [59, 91] width 64 height 12
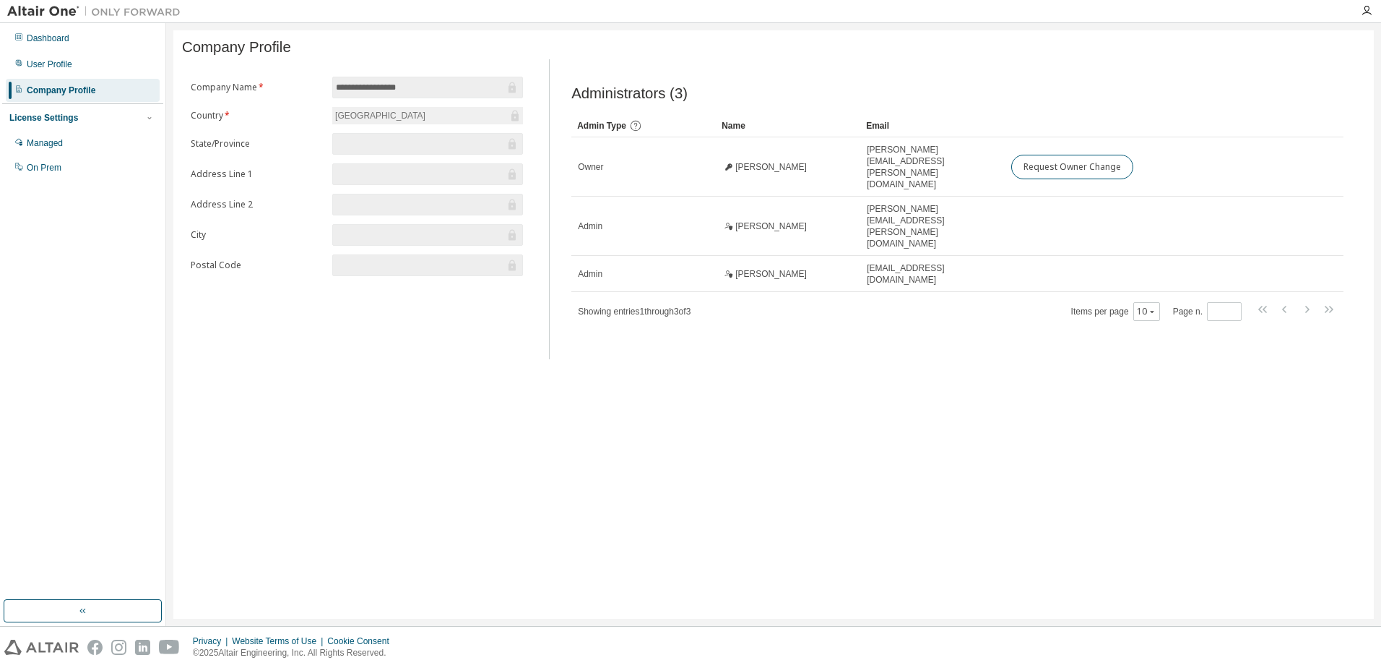
click at [60, 117] on div "License Settings" at bounding box center [43, 118] width 69 height 12
click at [53, 37] on div "Dashboard" at bounding box center [48, 39] width 43 height 12
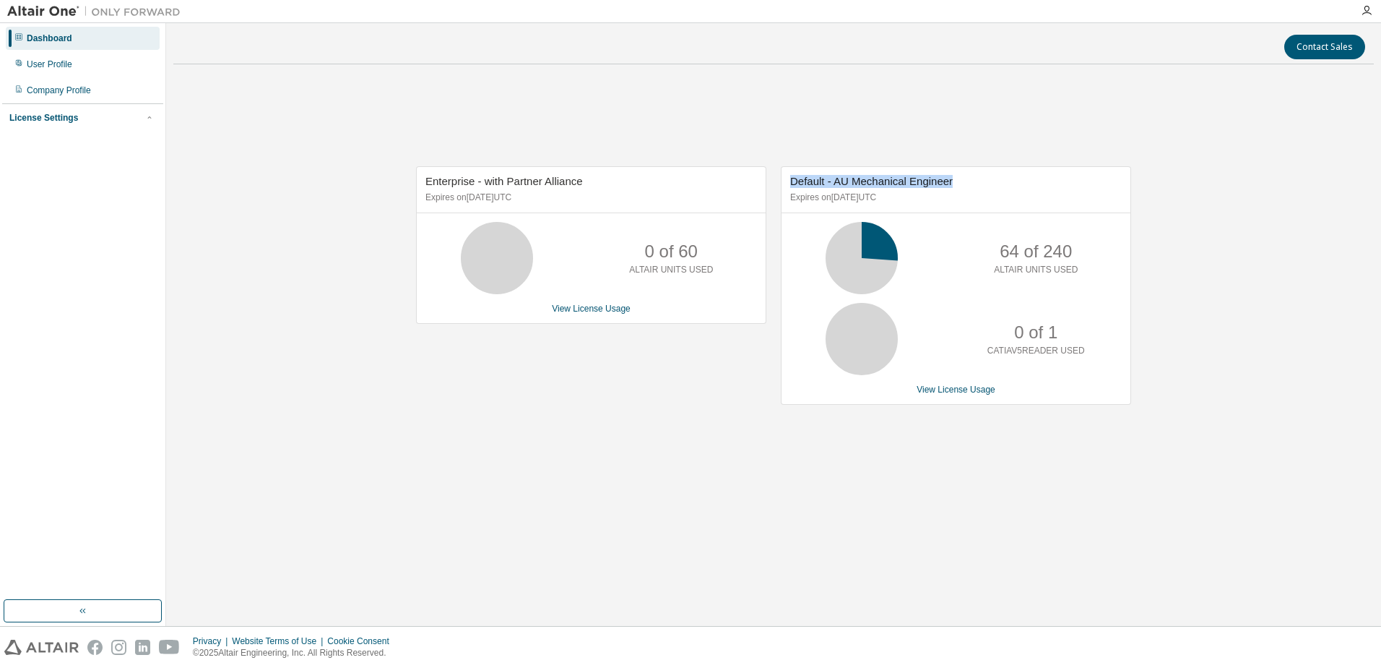
drag, startPoint x: 794, startPoint y: 184, endPoint x: 961, endPoint y: 182, distance: 166.9
click at [961, 182] on div "Default - AU Mechanical Engineer Expires on October 1, 2025 UTC" at bounding box center [956, 190] width 349 height 46
drag, startPoint x: 420, startPoint y: 184, endPoint x: 590, endPoint y: 187, distance: 169.8
click at [590, 187] on div "Enterprise - with Partner Alliance Expires on October 1, 2025 UTC" at bounding box center [591, 190] width 349 height 46
drag, startPoint x: 590, startPoint y: 187, endPoint x: 284, endPoint y: 220, distance: 308.0
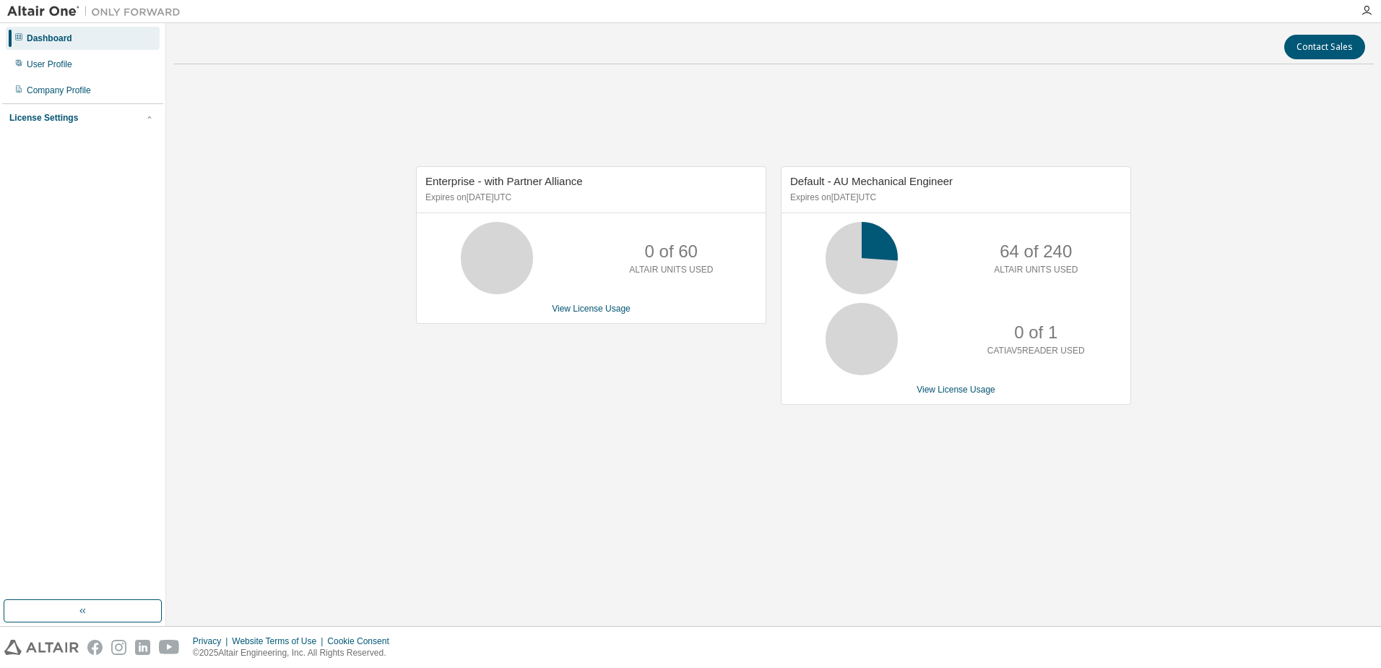
click at [284, 220] on div "Enterprise - with Partner Alliance Expires on October 1, 2025 UTC 0 of 60 ALTAI…" at bounding box center [773, 293] width 1201 height 434
click at [1370, 7] on icon "button" at bounding box center [1367, 11] width 12 height 12
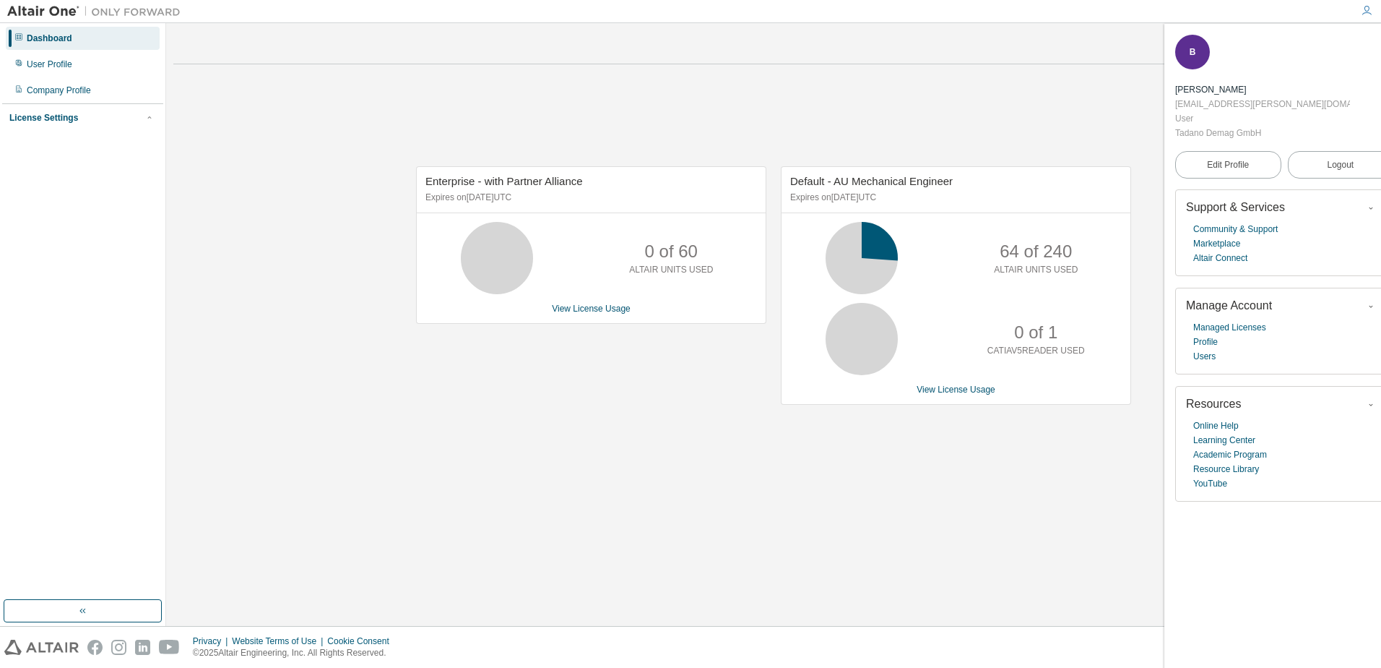
click at [1091, 113] on div "Enterprise - with Partner Alliance Expires on October 1, 2025 UTC 0 of 60 ALTAI…" at bounding box center [773, 293] width 1201 height 434
click at [51, 12] on img at bounding box center [97, 11] width 181 height 14
click at [128, 9] on img at bounding box center [97, 11] width 181 height 14
click at [1200, 61] on div "B" at bounding box center [1192, 52] width 35 height 35
click at [1258, 82] on div "Benachir Salmi" at bounding box center [1262, 89] width 175 height 14
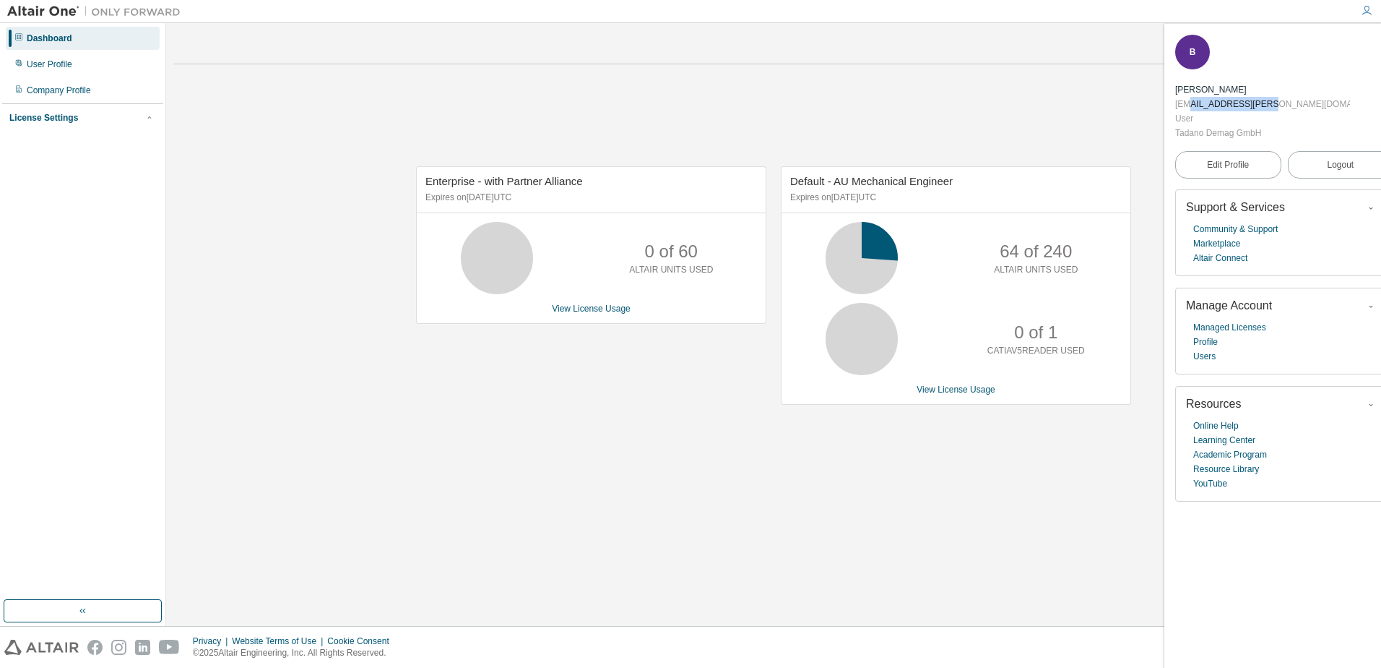
drag, startPoint x: 1266, startPoint y: 53, endPoint x: 1236, endPoint y: 49, distance: 29.8
click at [1236, 97] on div "benachir.salmi@tadano.com" at bounding box center [1262, 104] width 175 height 14
click at [1381, 44] on icon "button" at bounding box center [1385, 44] width 9 height 9
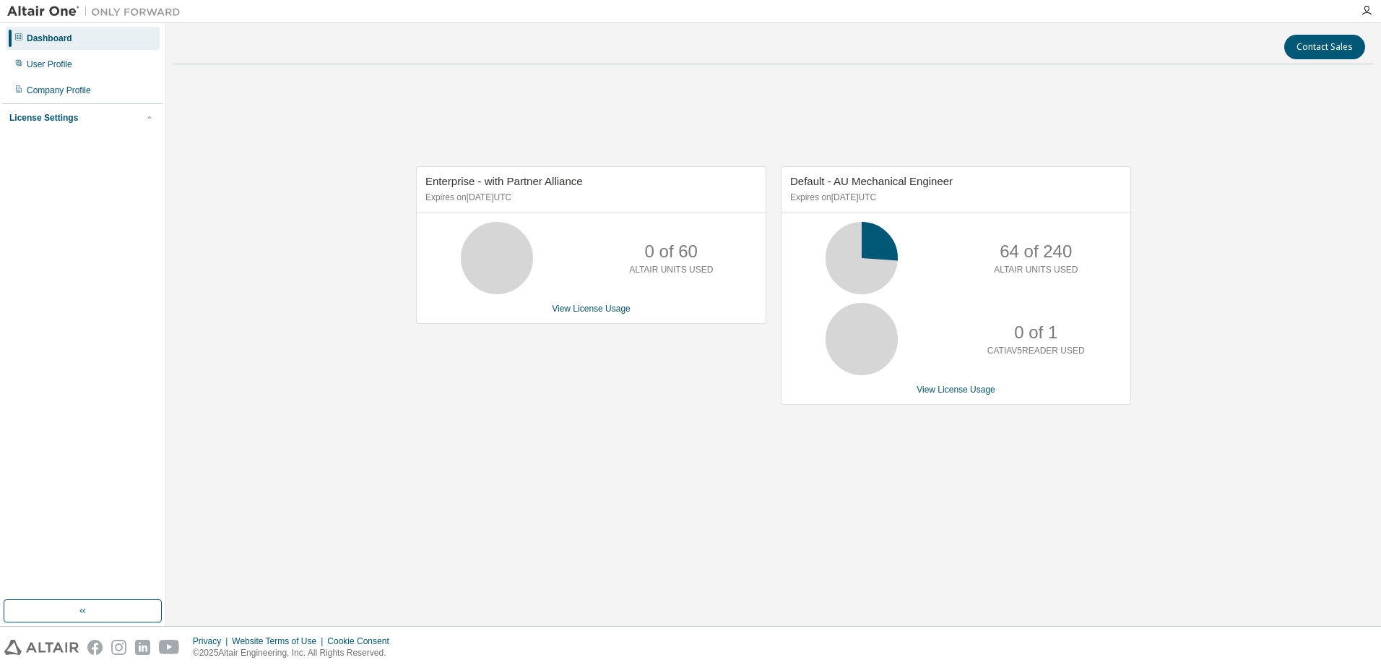
click at [1073, 88] on div "Enterprise - with Partner Alliance Expires on October 1, 2025 UTC 0 of 60 ALTAI…" at bounding box center [773, 293] width 1201 height 434
drag, startPoint x: 1152, startPoint y: 0, endPoint x: 594, endPoint y: 82, distance: 564.5
click at [594, 82] on div "Enterprise - with Partner Alliance Expires on October 1, 2025 UTC 0 of 60 ALTAI…" at bounding box center [773, 293] width 1201 height 434
click at [1339, 57] on button "Contact Sales" at bounding box center [1325, 47] width 81 height 25
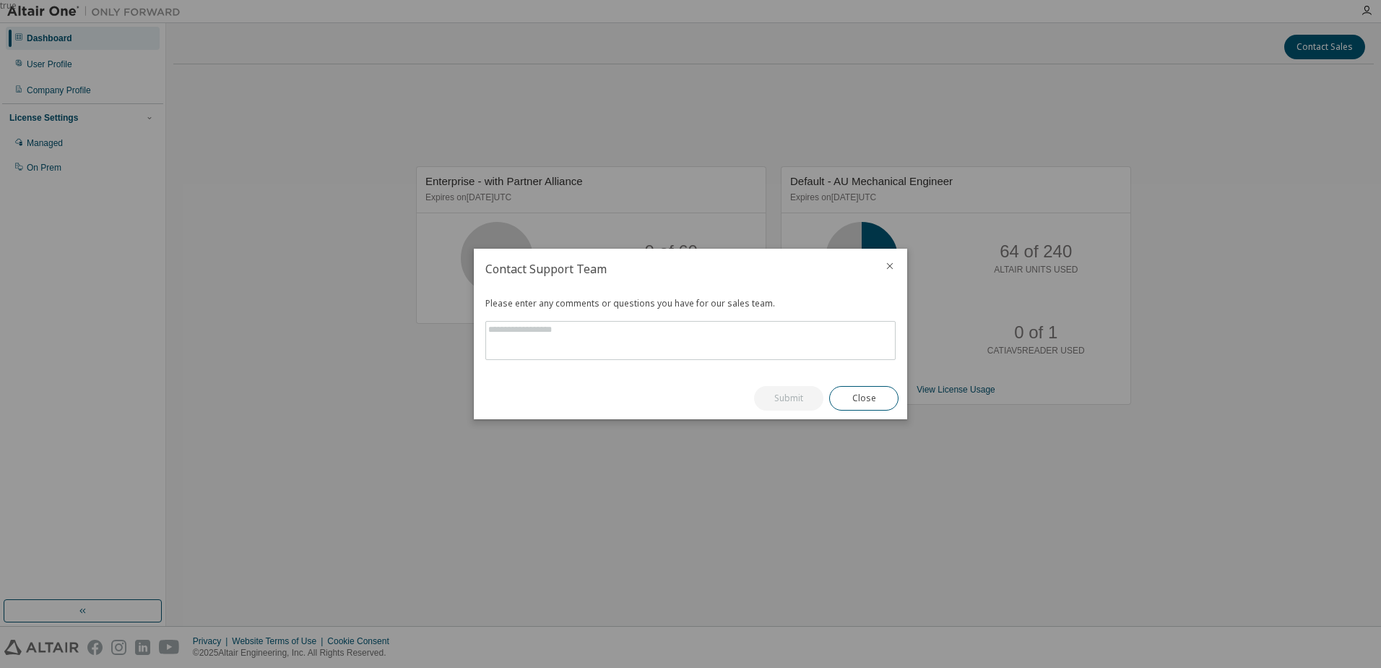
click at [893, 268] on icon "close" at bounding box center [890, 266] width 12 height 12
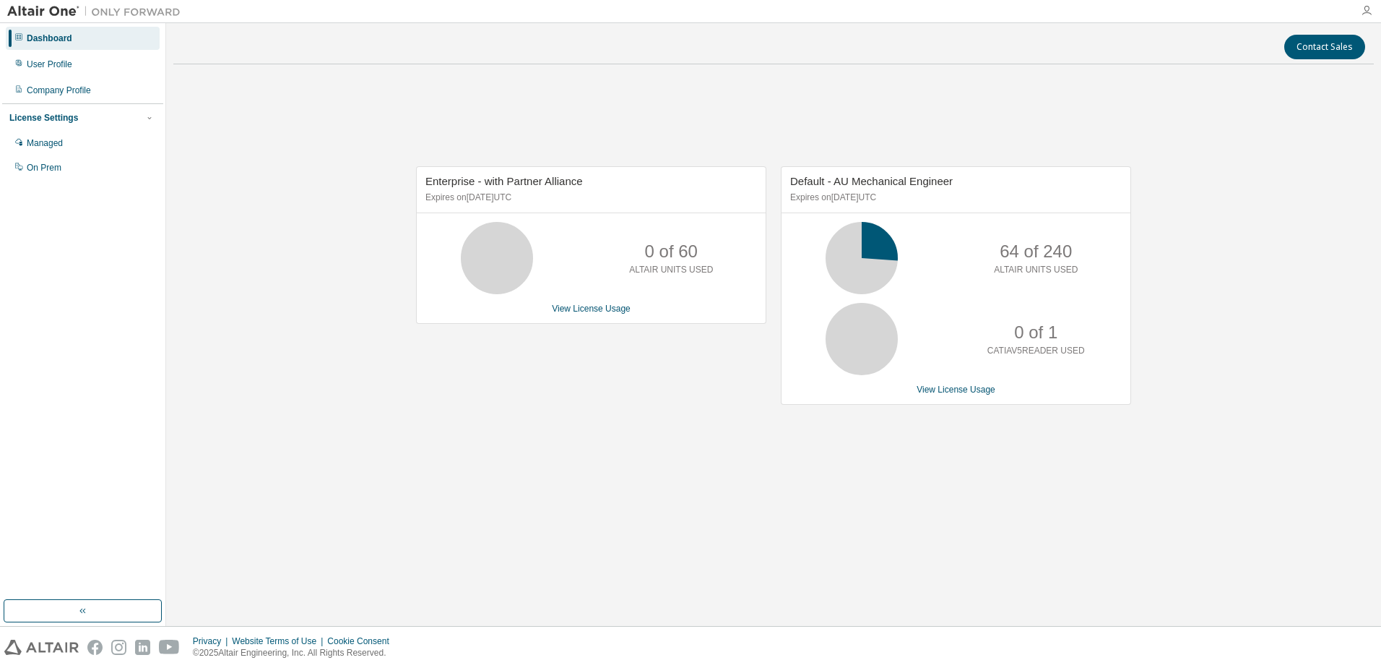
click at [1363, 9] on icon "button" at bounding box center [1367, 11] width 12 height 12
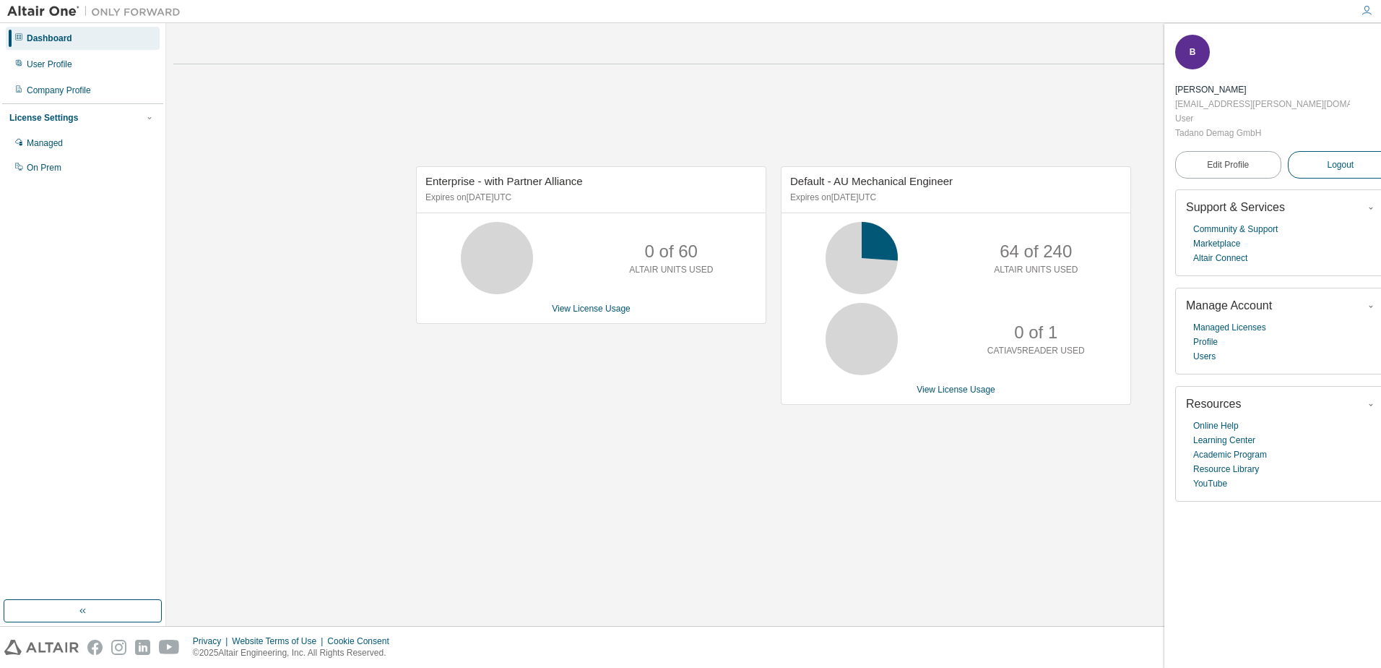
click at [1331, 157] on span "Logout" at bounding box center [1340, 164] width 27 height 14
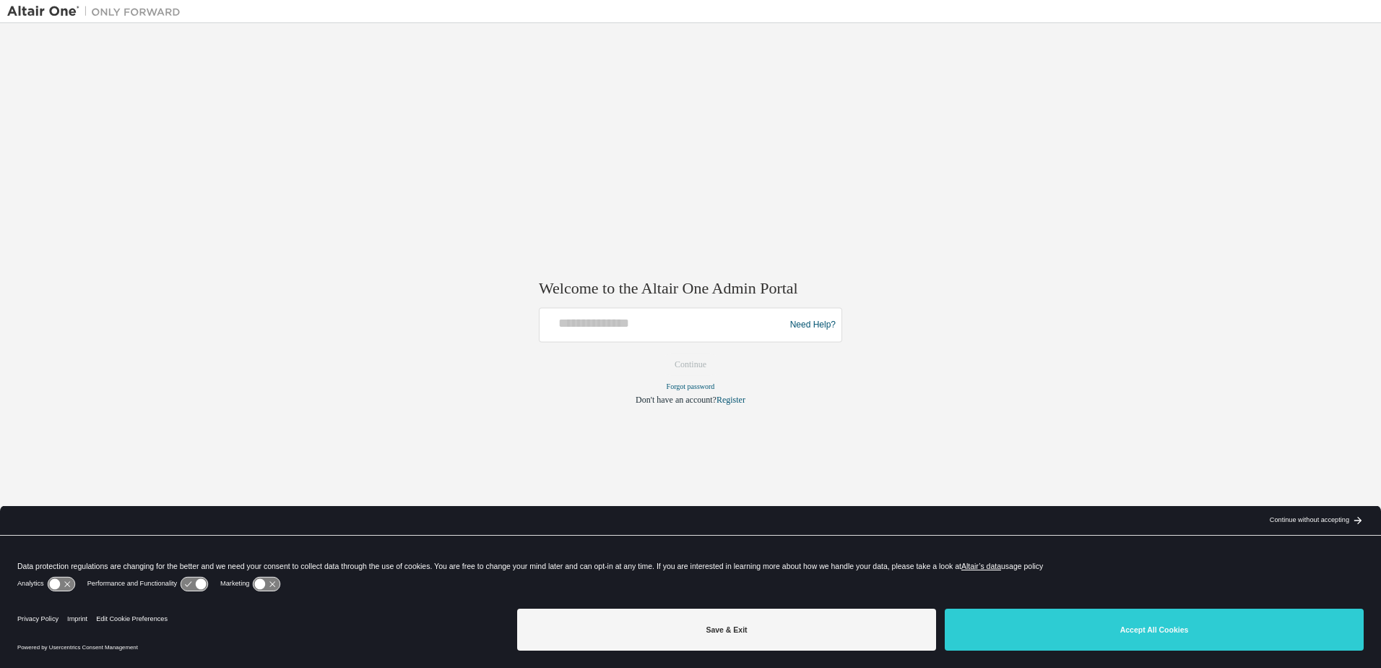
click at [1004, 219] on div "Welcome to the Altair One Admin Portal Need Help? Please make sure that you pro…" at bounding box center [690, 324] width 1367 height 588
